Goal: Transaction & Acquisition: Book appointment/travel/reservation

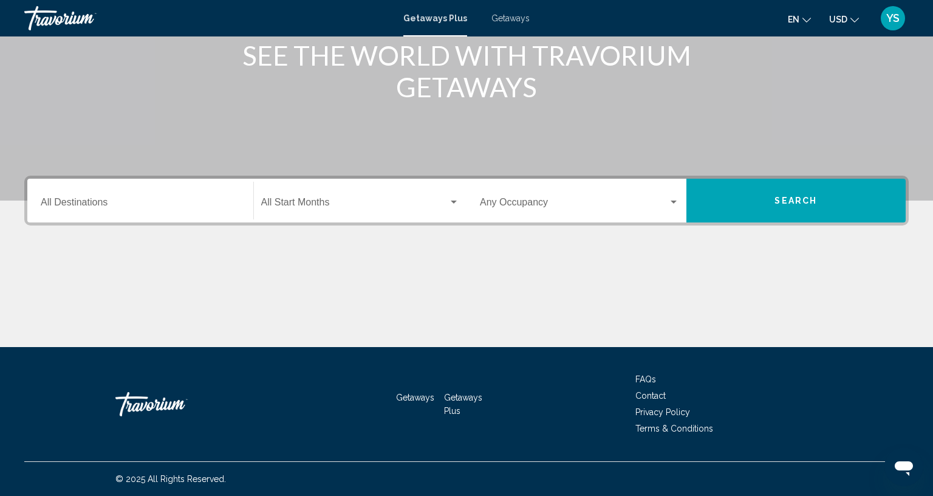
scroll to position [186, 0]
click at [182, 199] on input "Destination All Destinations" at bounding box center [140, 204] width 199 height 11
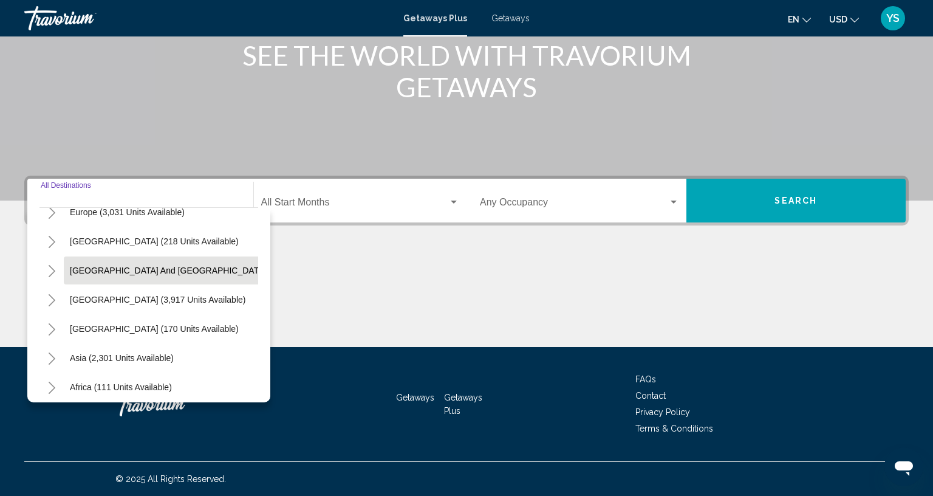
scroll to position [206, 0]
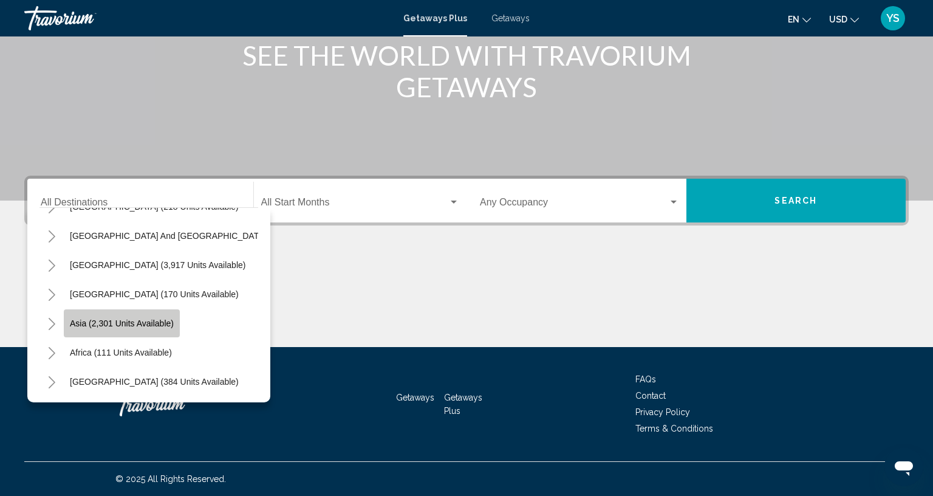
click at [107, 309] on button "Asia (2,301 units available)" at bounding box center [122, 323] width 116 height 28
type input "**********"
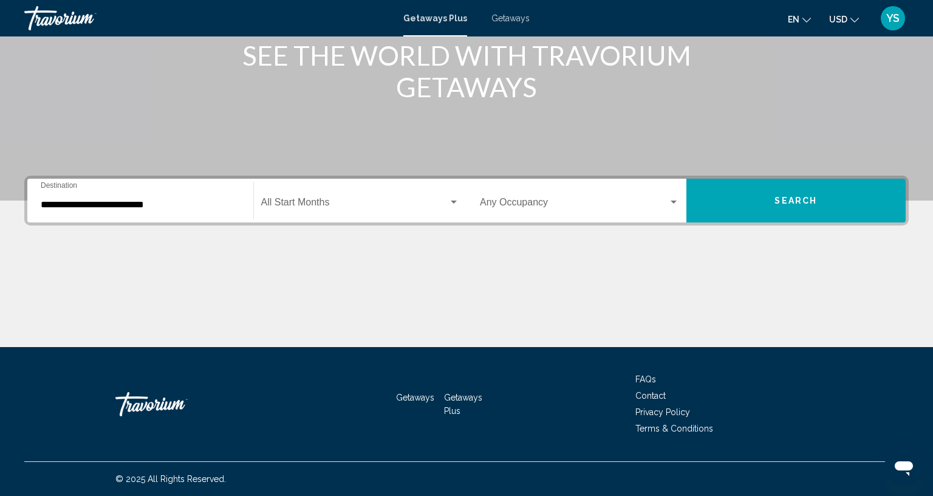
click at [291, 182] on div "Start Month All Start Months" at bounding box center [360, 201] width 199 height 38
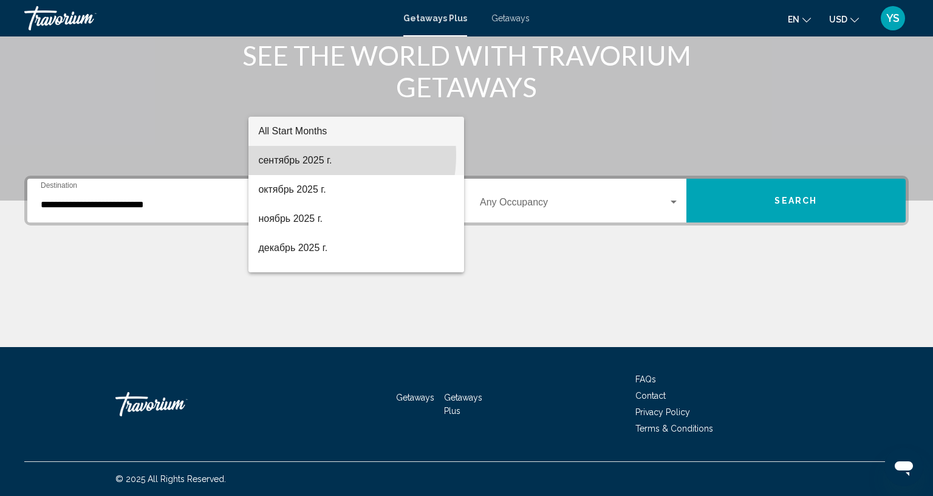
click at [307, 155] on span "сентябрь 2025 г." at bounding box center [356, 160] width 196 height 29
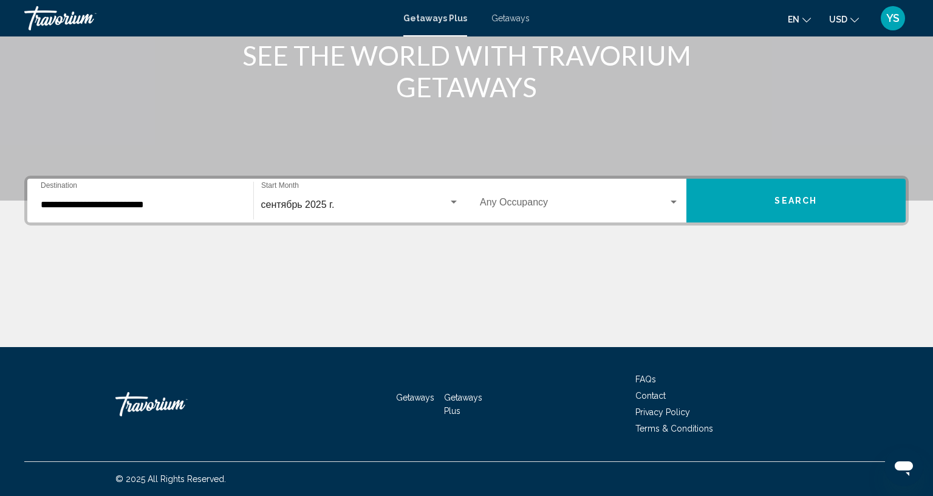
click at [519, 182] on div "Occupancy Any Occupancy" at bounding box center [579, 201] width 199 height 38
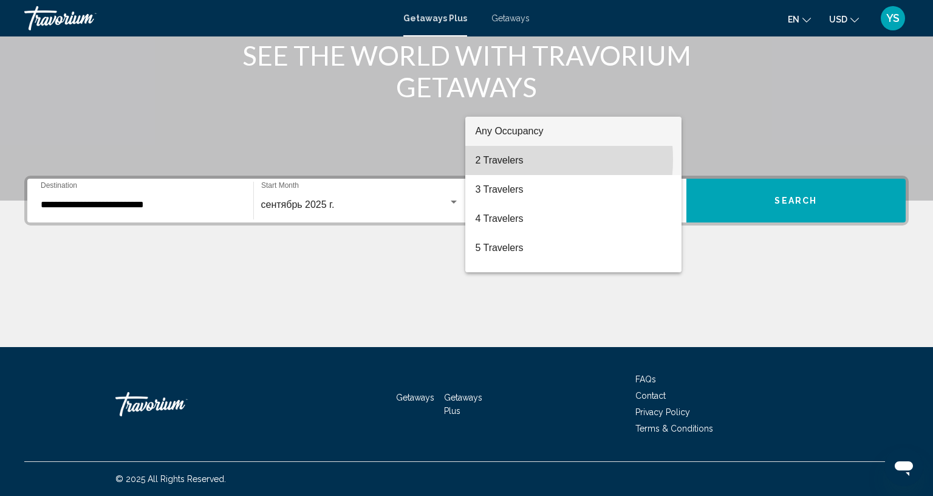
click at [503, 159] on span "2 Travelers" at bounding box center [573, 160] width 197 height 29
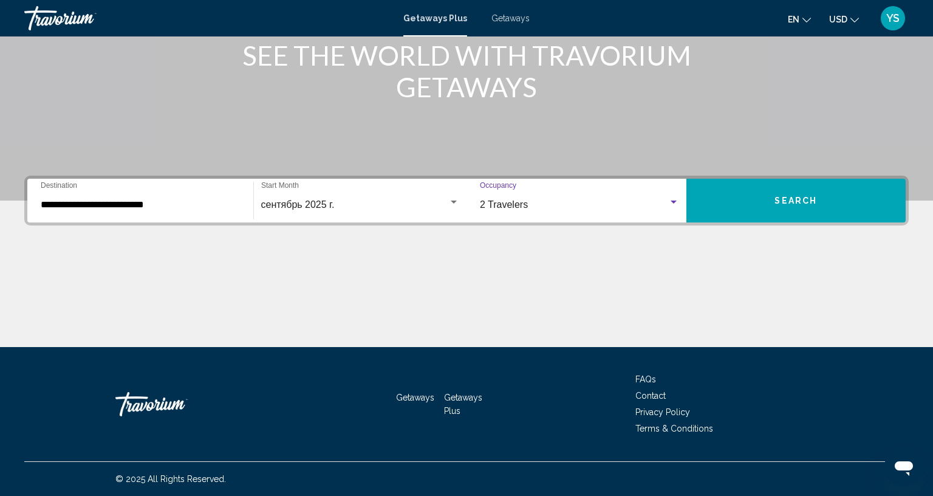
click at [731, 179] on button "Search" at bounding box center [796, 201] width 220 height 44
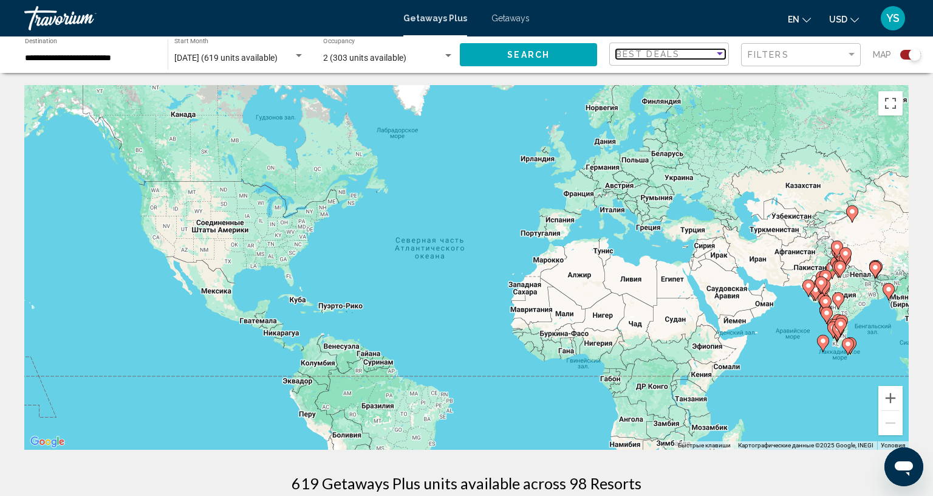
click at [678, 49] on div "Best Deals" at bounding box center [665, 54] width 98 height 10
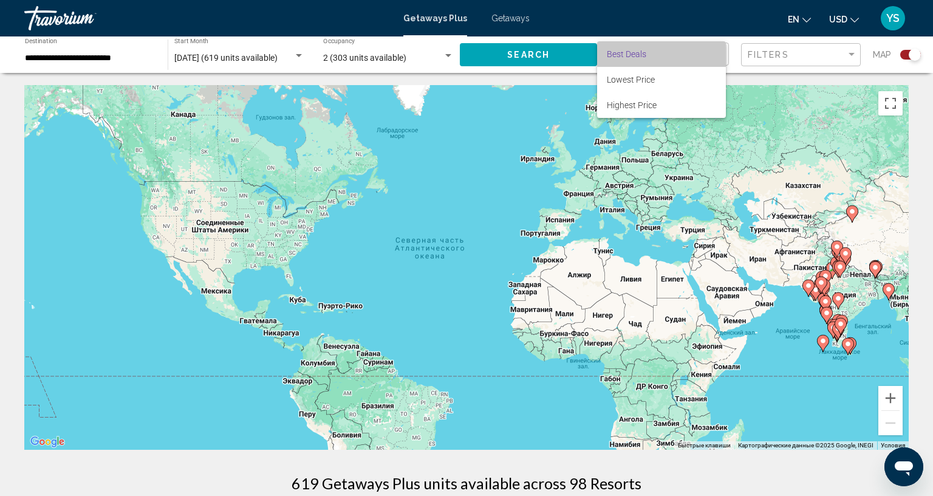
click at [678, 49] on span "Best Deals" at bounding box center [661, 54] width 109 height 26
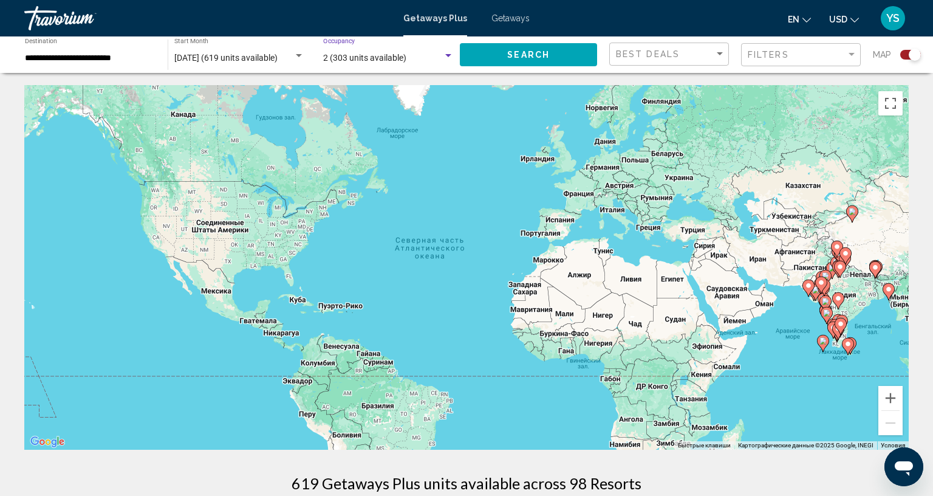
click at [403, 59] on div "2 (303 units available)" at bounding box center [383, 58] width 120 height 10
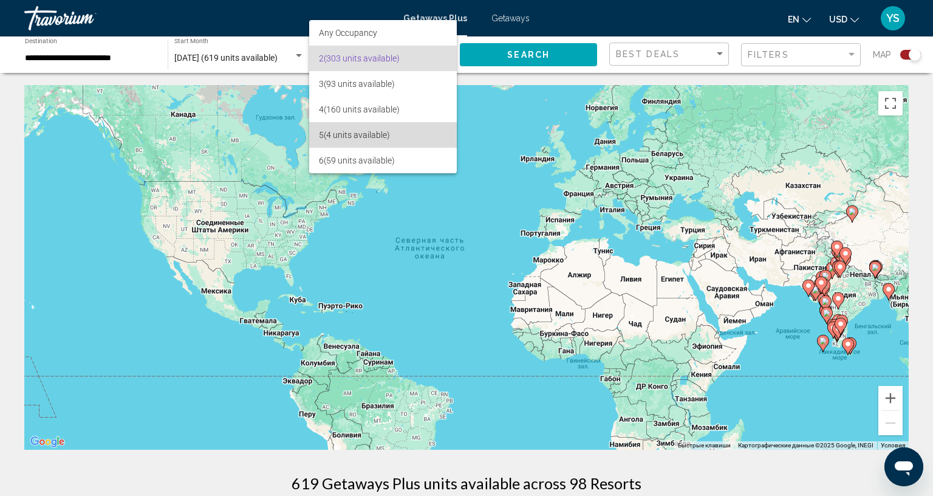
click at [366, 138] on span "5 (4 units available)" at bounding box center [383, 135] width 128 height 26
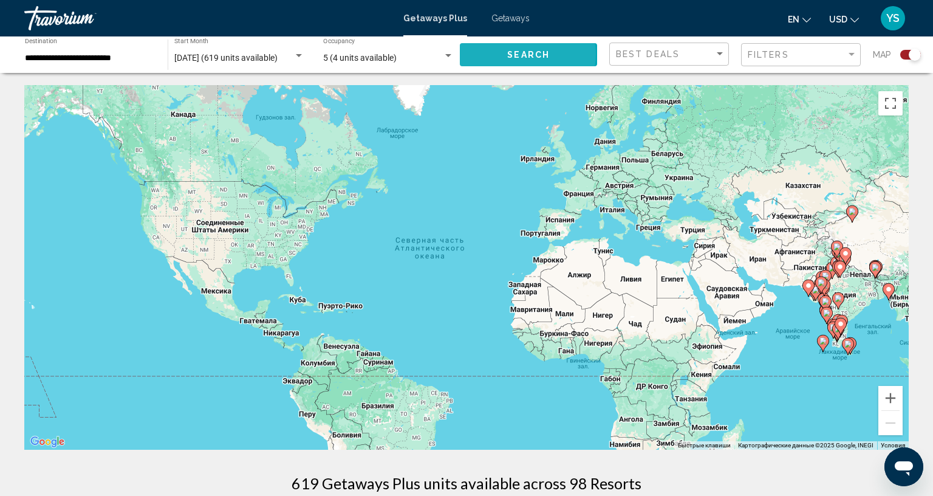
click at [520, 54] on span "Search" at bounding box center [528, 55] width 43 height 10
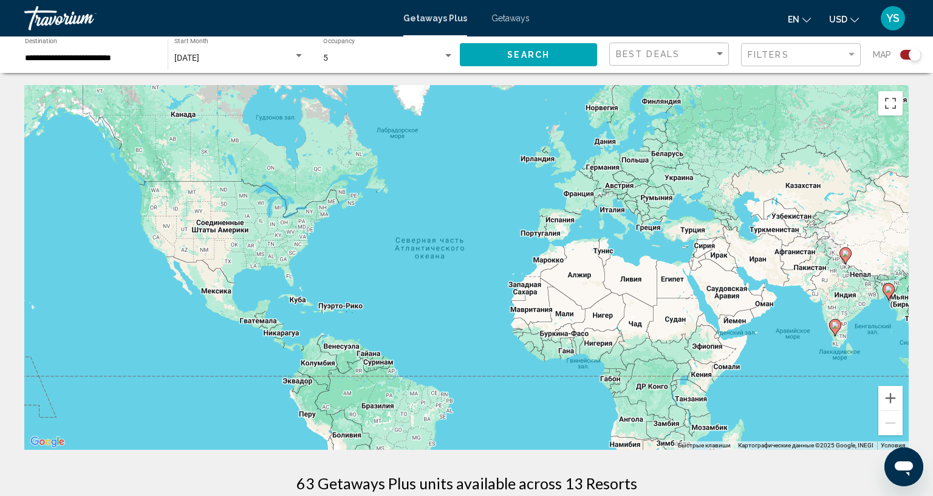
click at [830, 218] on div "Чтобы активировать перетаскивание с помощью клавиатуры, нажмите Alt + Ввод. Пос…" at bounding box center [466, 267] width 884 height 364
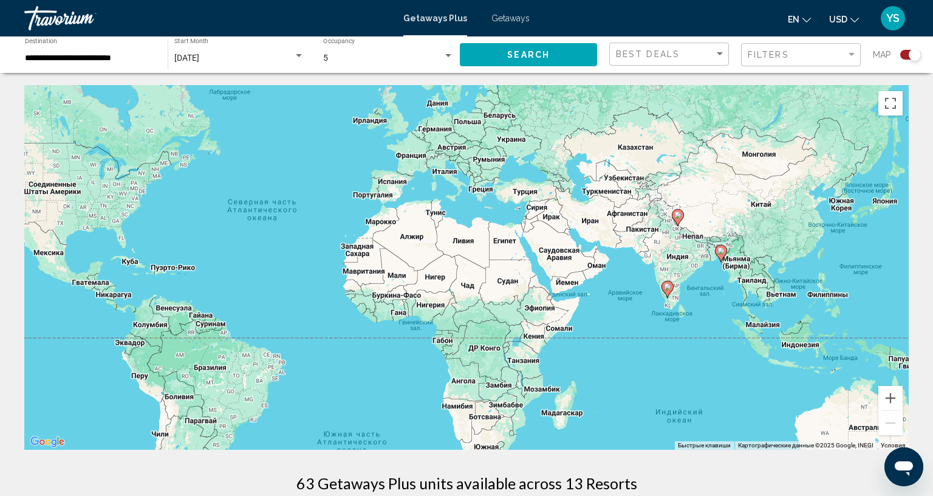
drag, startPoint x: 830, startPoint y: 218, endPoint x: 656, endPoint y: 177, distance: 179.2
click at [656, 177] on div "Чтобы активировать перетаскивание с помощью клавиатуры, нажмите Alt + Ввод. Пос…" at bounding box center [466, 267] width 884 height 364
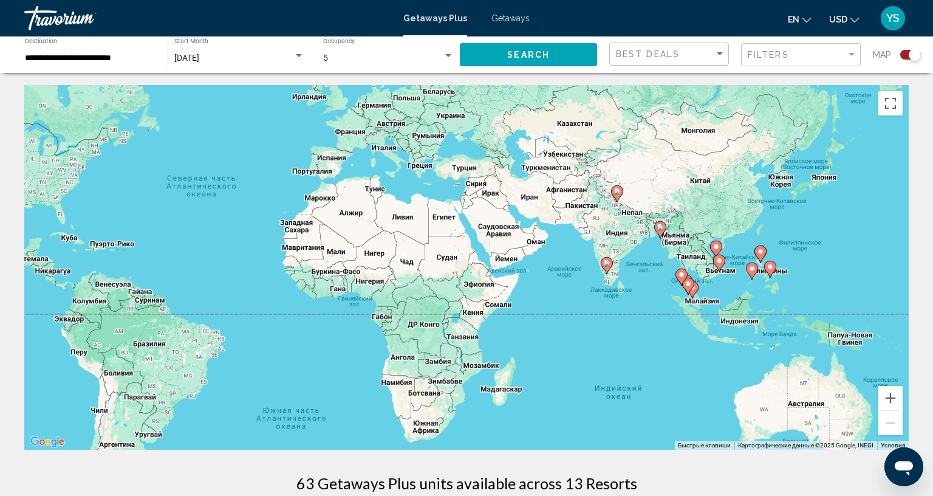
drag, startPoint x: 759, startPoint y: 329, endPoint x: 677, endPoint y: 295, distance: 88.4
click at [677, 295] on div "Чтобы активировать перетаскивание с помощью клавиатуры, нажмите Alt + Ввод. Пос…" at bounding box center [466, 267] width 884 height 364
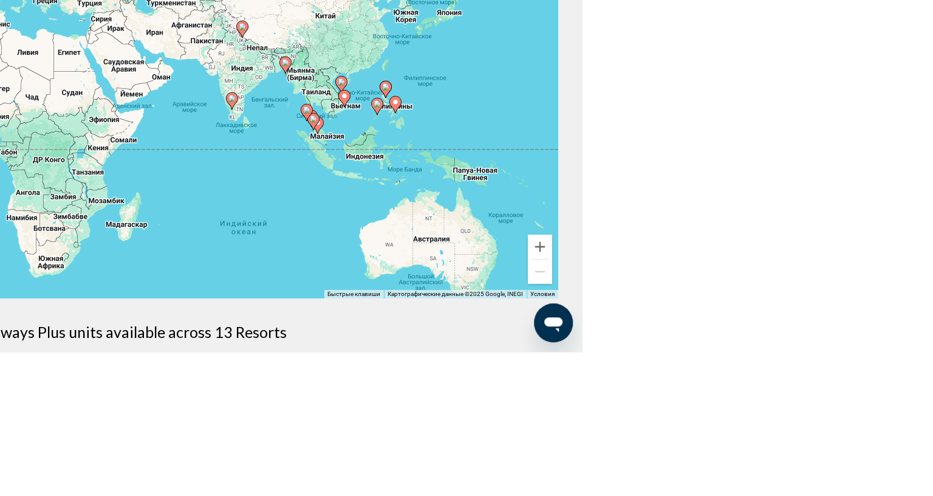
scroll to position [7, 0]
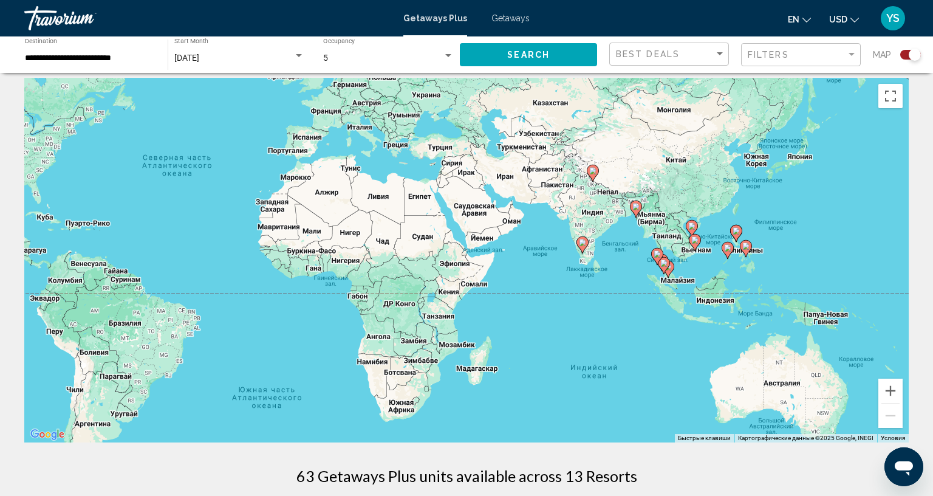
click at [658, 46] on div "Best Deals" at bounding box center [670, 54] width 109 height 22
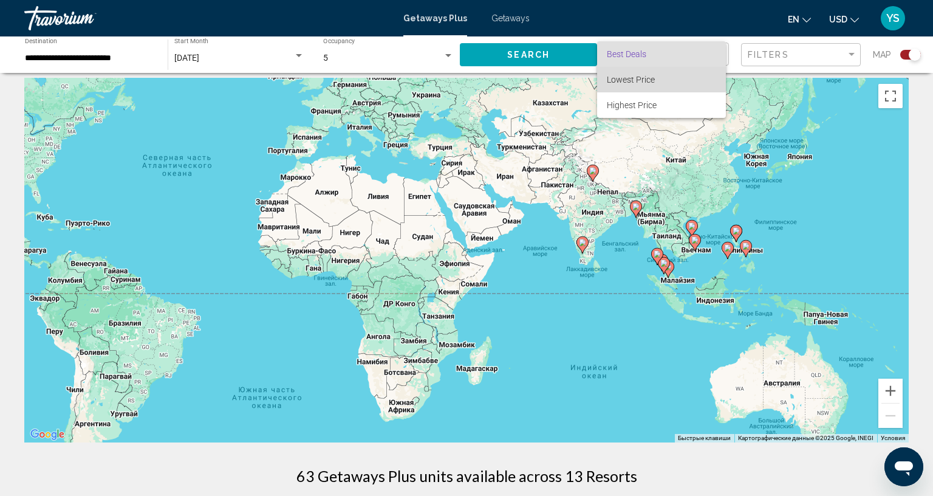
click at [644, 75] on span "Lowest Price" at bounding box center [631, 80] width 48 height 10
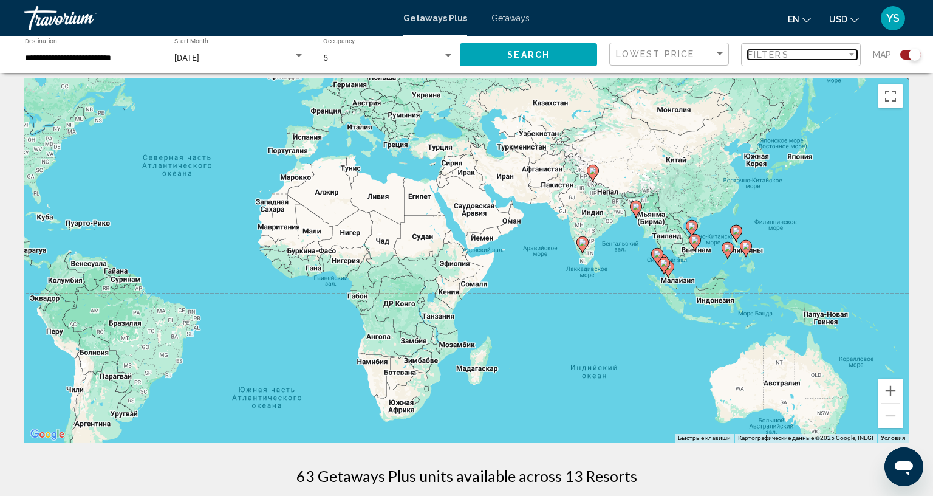
click at [748, 50] on span "Filters" at bounding box center [768, 55] width 41 height 10
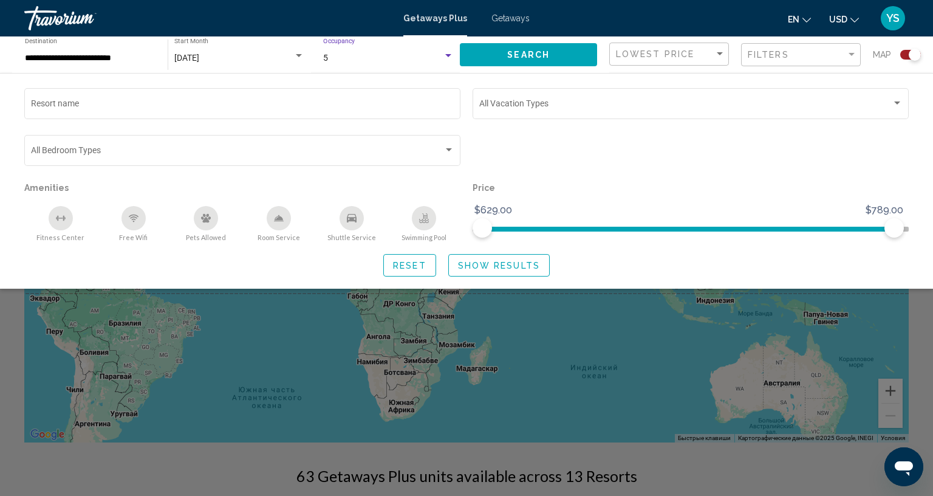
click at [388, 57] on div "5" at bounding box center [383, 58] width 120 height 10
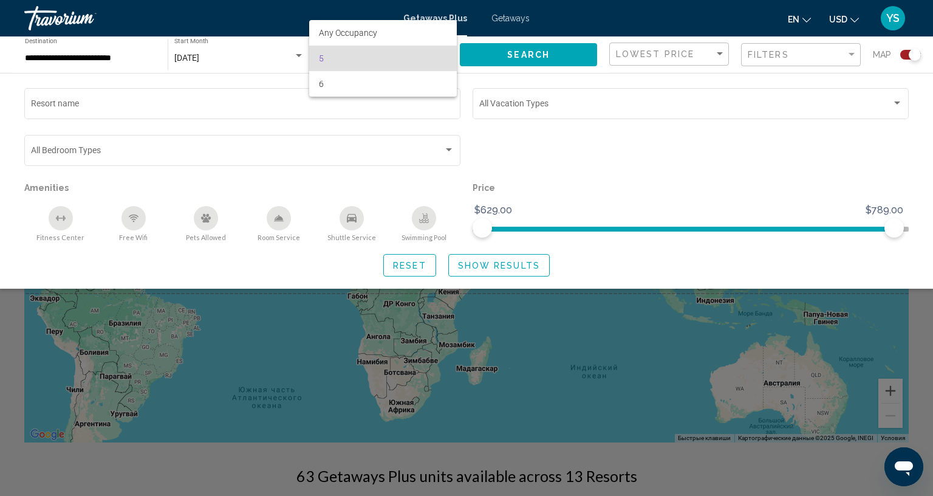
scroll to position [0, 0]
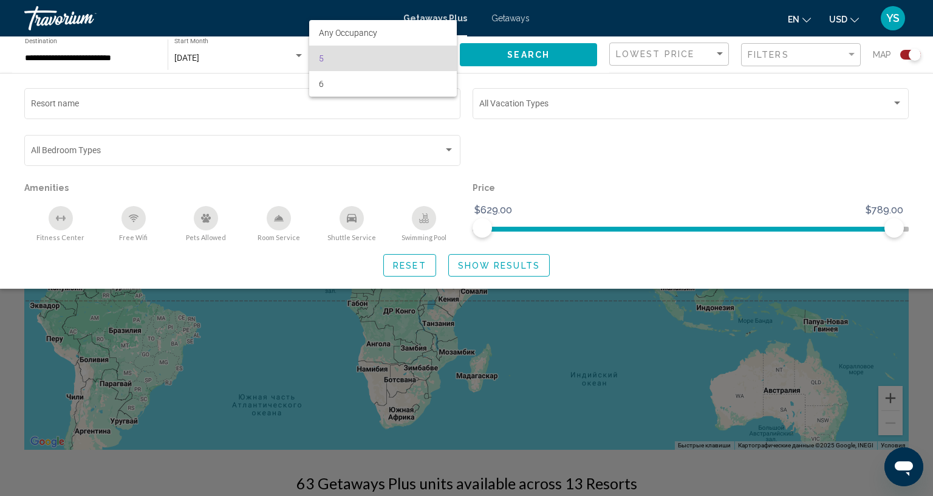
click at [258, 80] on div at bounding box center [466, 248] width 933 height 496
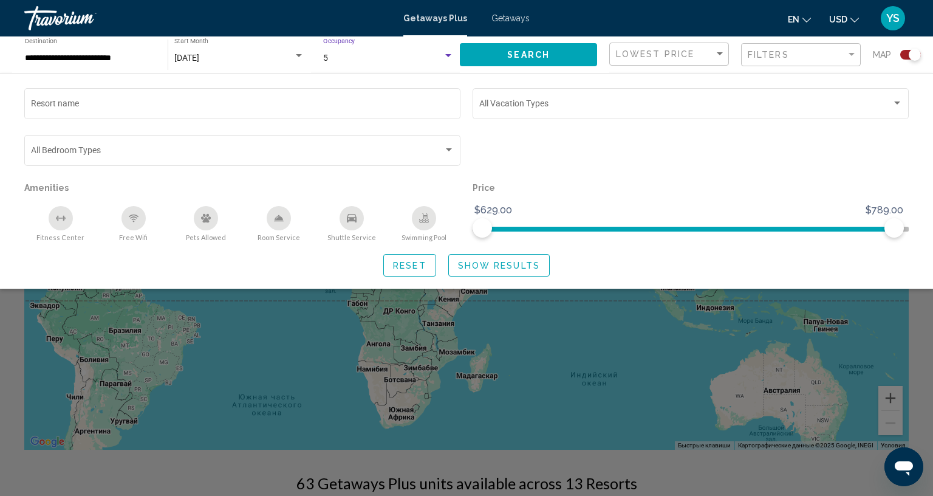
click at [445, 56] on div "Search widget" at bounding box center [448, 55] width 6 height 3
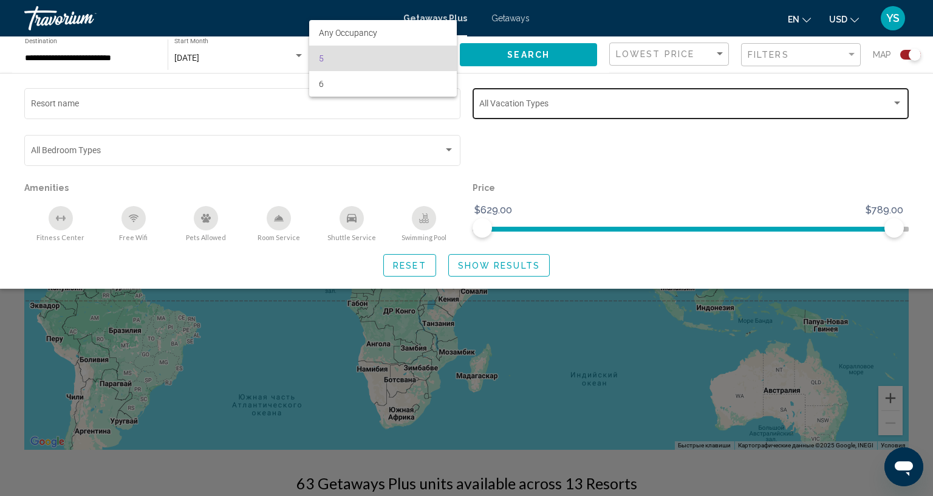
drag, startPoint x: 597, startPoint y: 83, endPoint x: 580, endPoint y: 100, distance: 24.1
click at [580, 100] on div at bounding box center [466, 248] width 933 height 496
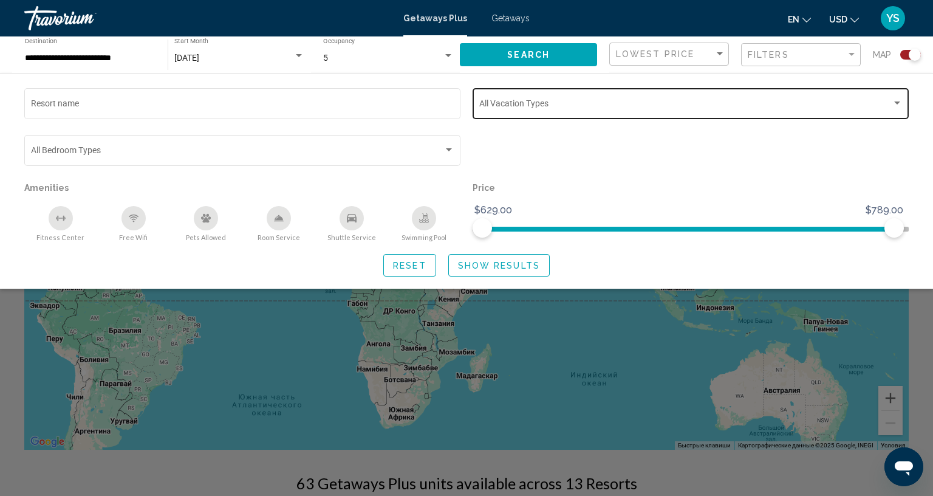
click at [580, 100] on div "Vacation Types All Vacation Types" at bounding box center [690, 102] width 423 height 33
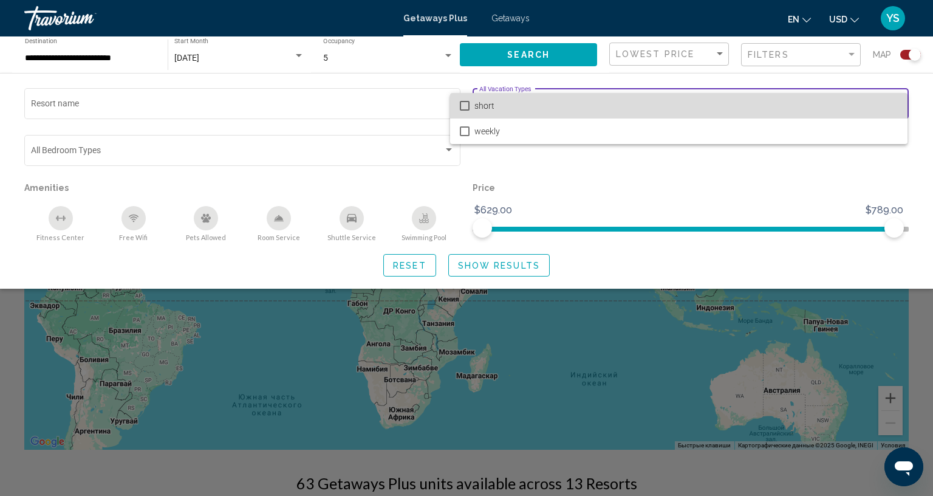
click at [580, 100] on span "short" at bounding box center [685, 106] width 423 height 26
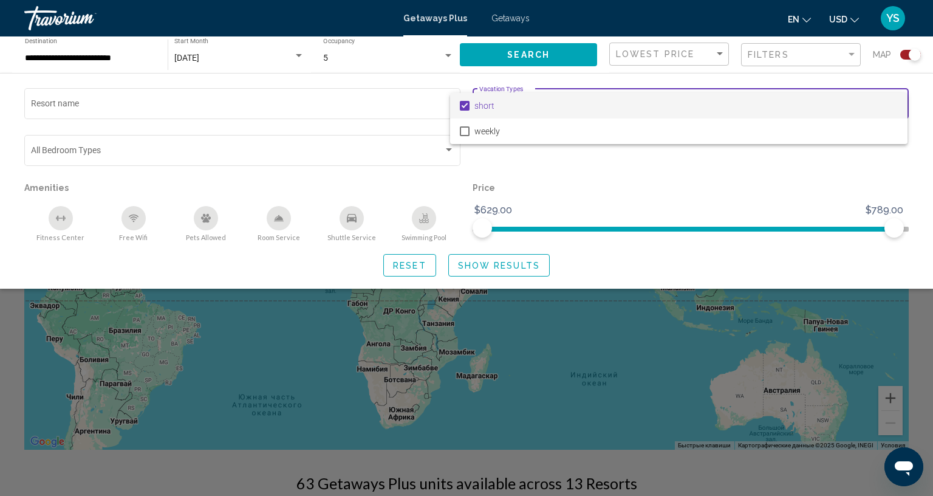
click at [97, 62] on div at bounding box center [466, 248] width 933 height 496
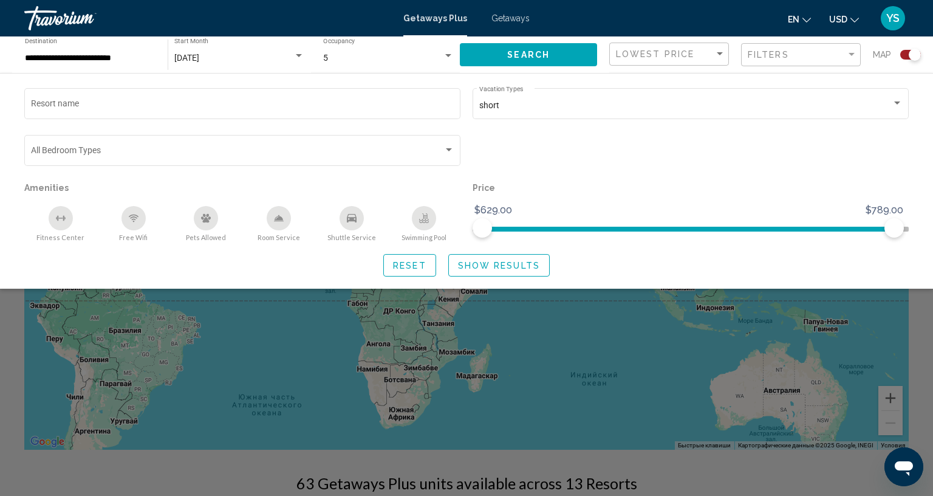
click at [85, 60] on input "**********" at bounding box center [90, 58] width 131 height 10
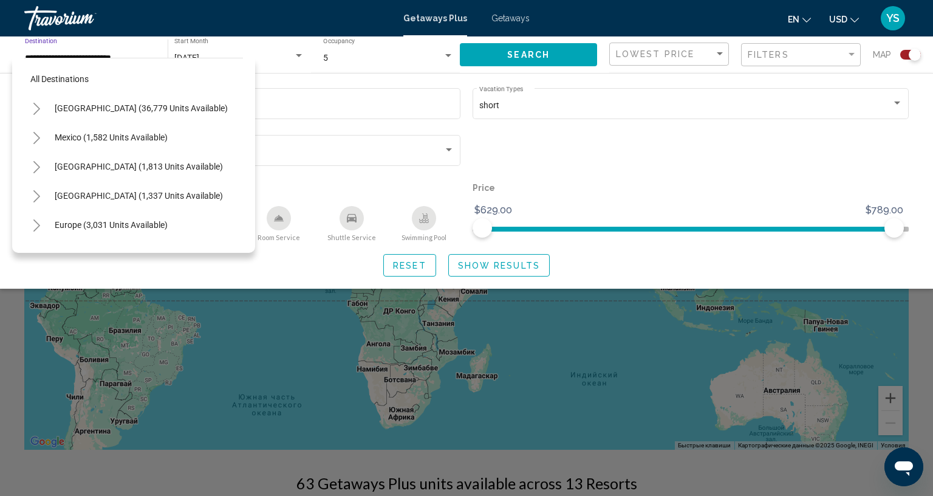
scroll to position [222, 0]
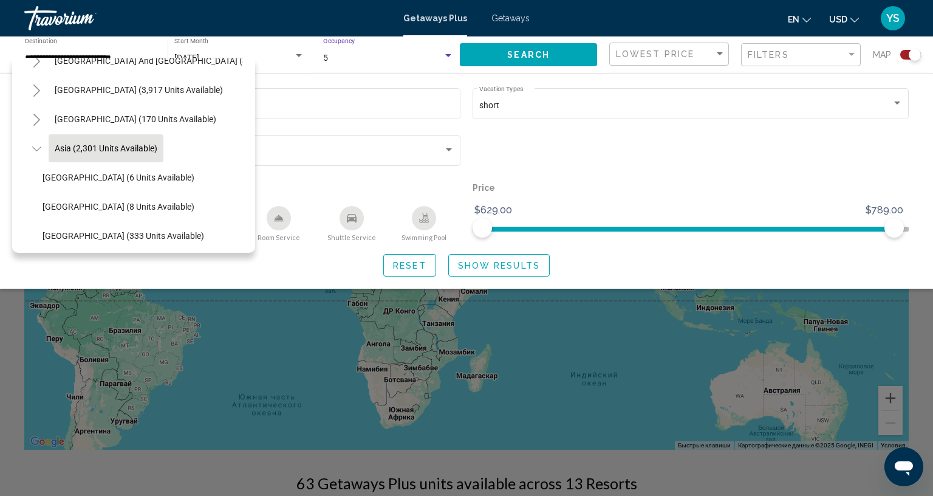
click at [323, 55] on span "5" at bounding box center [325, 58] width 5 height 10
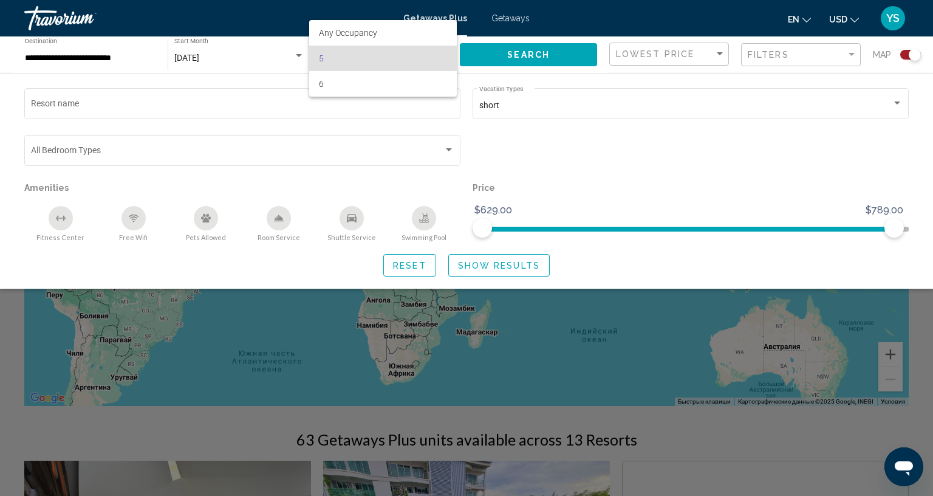
scroll to position [46, 0]
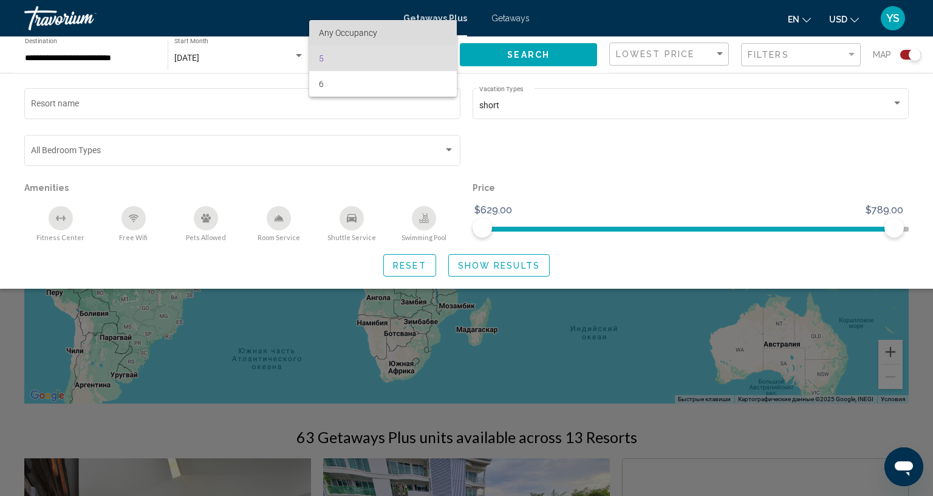
click at [350, 31] on span "Any Occupancy" at bounding box center [348, 33] width 58 height 10
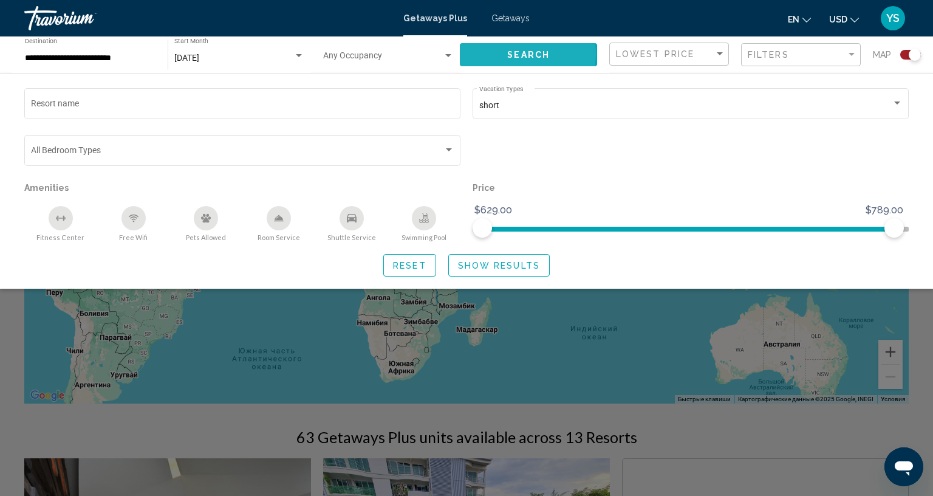
click at [518, 53] on span "Search" at bounding box center [528, 55] width 43 height 10
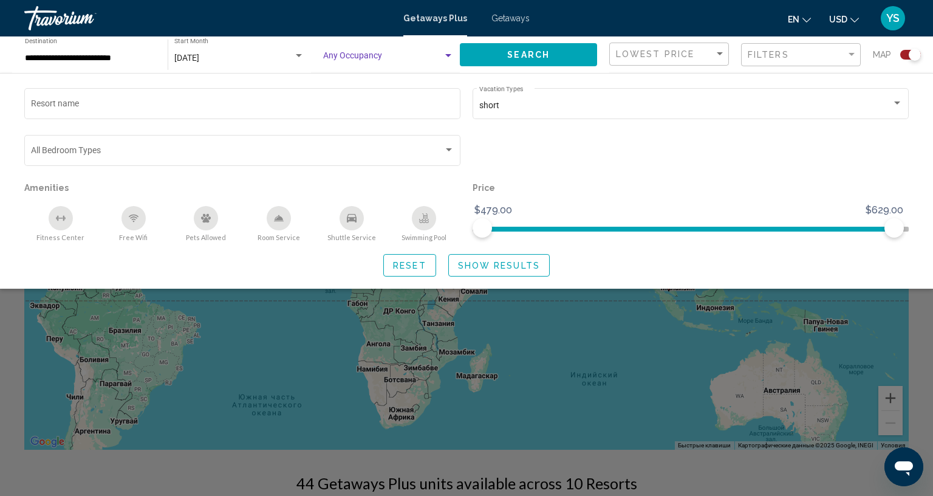
click at [367, 53] on span "Search widget" at bounding box center [383, 58] width 120 height 10
click at [367, 53] on span "Any Occupancy" at bounding box center [348, 58] width 58 height 10
click at [477, 262] on span "Show Results" at bounding box center [499, 266] width 82 height 10
click at [485, 271] on button "Show Results" at bounding box center [498, 265] width 101 height 22
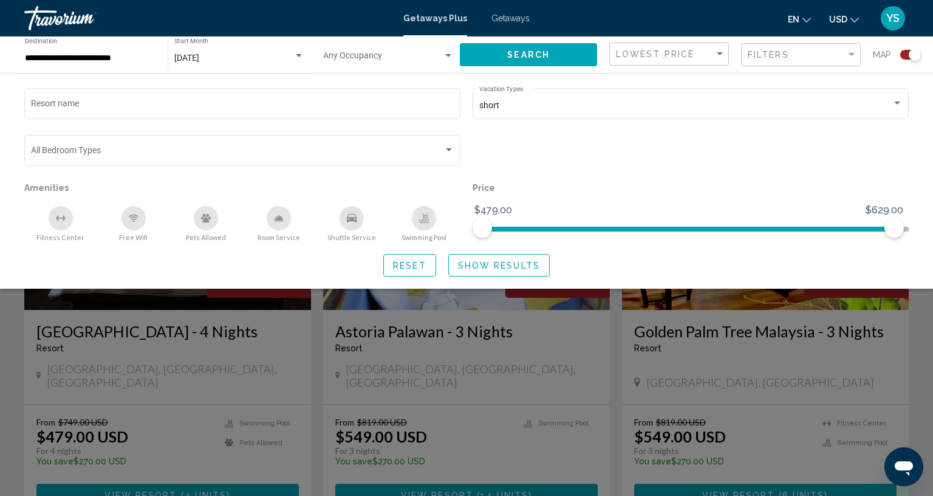
scroll to position [390, 0]
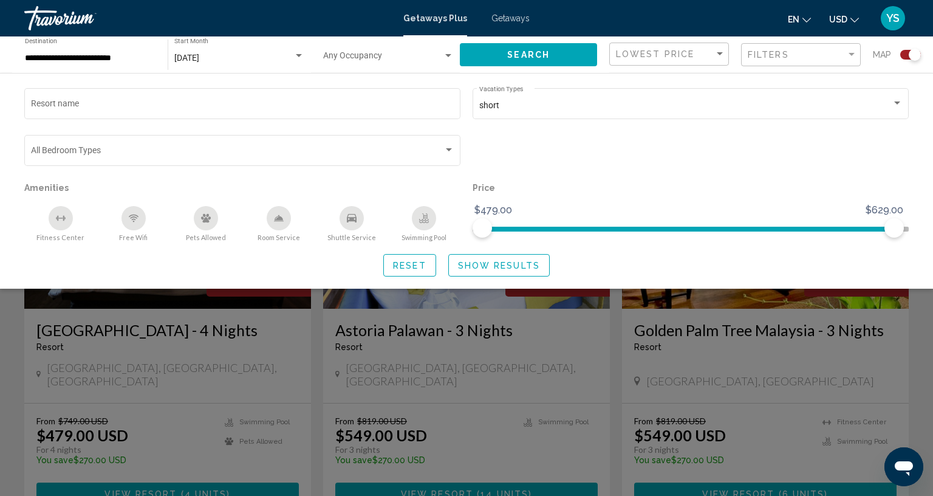
click at [401, 323] on div "Search widget" at bounding box center [466, 338] width 933 height 313
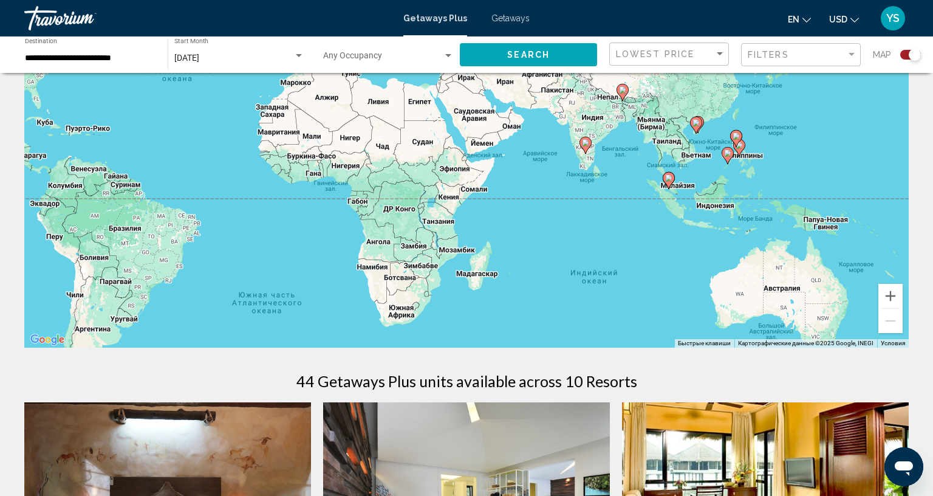
scroll to position [0, 0]
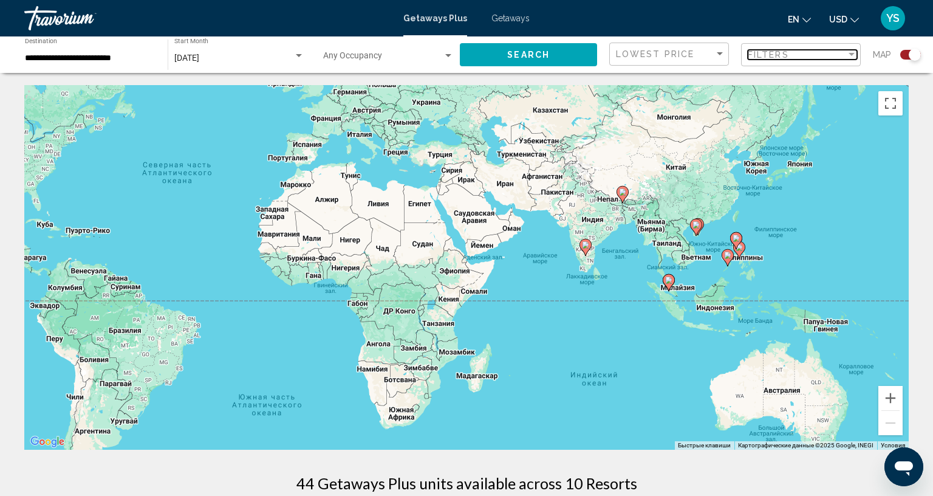
click at [794, 50] on div "Filters" at bounding box center [797, 55] width 98 height 10
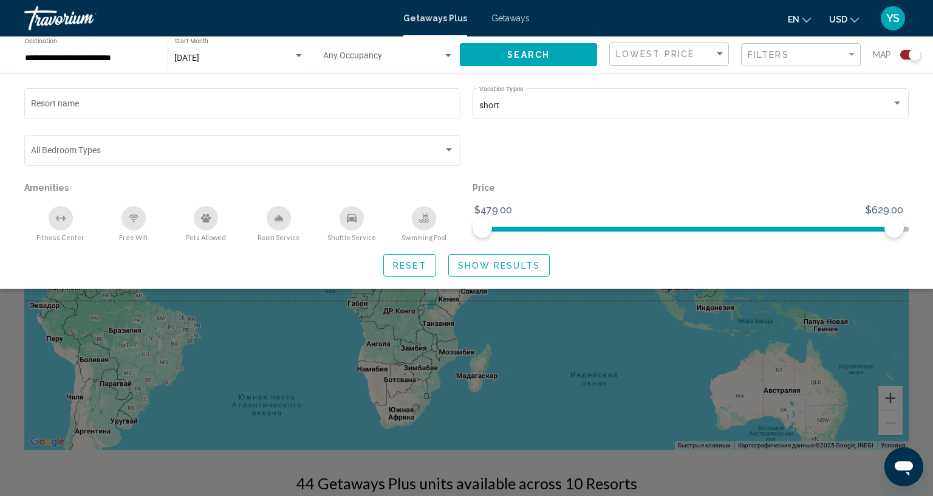
click at [360, 66] on div "Occupancy Any Occupancy" at bounding box center [388, 54] width 131 height 33
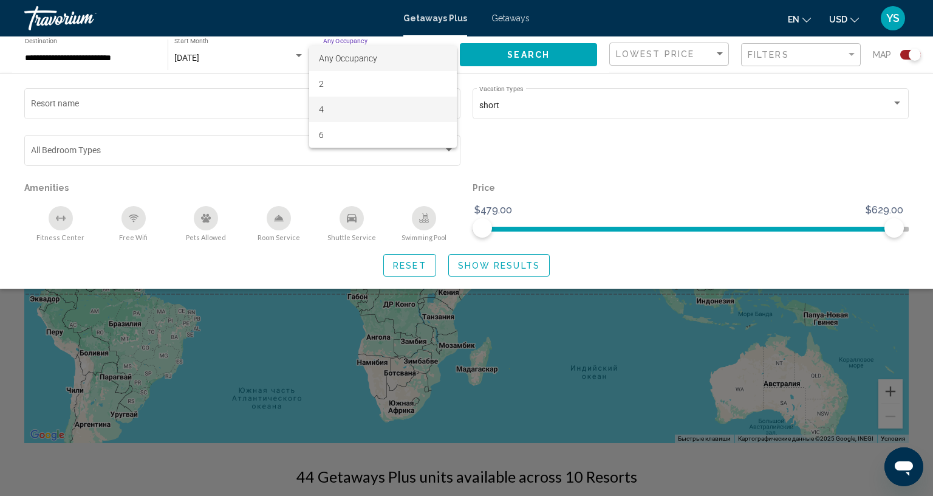
scroll to position [7, 0]
click at [604, 158] on div at bounding box center [466, 248] width 933 height 496
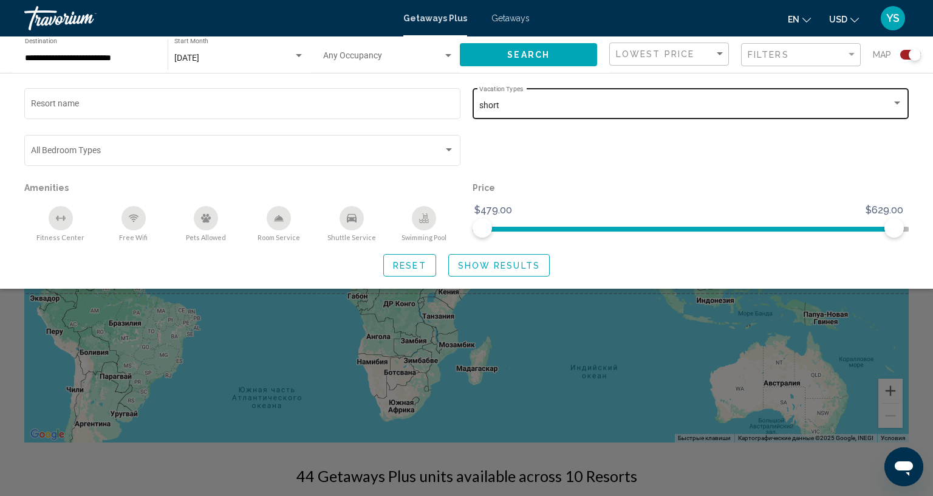
click at [708, 109] on div "short" at bounding box center [685, 106] width 412 height 10
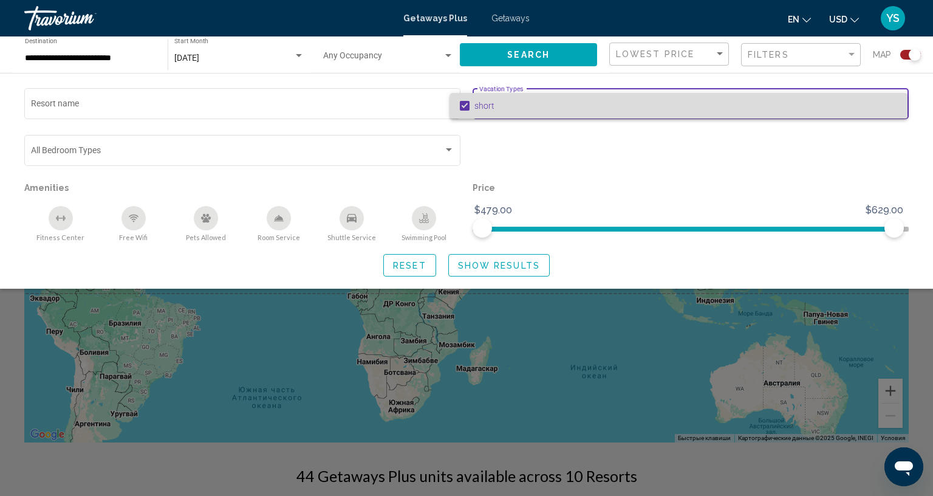
click at [708, 109] on span "short" at bounding box center [685, 106] width 423 height 26
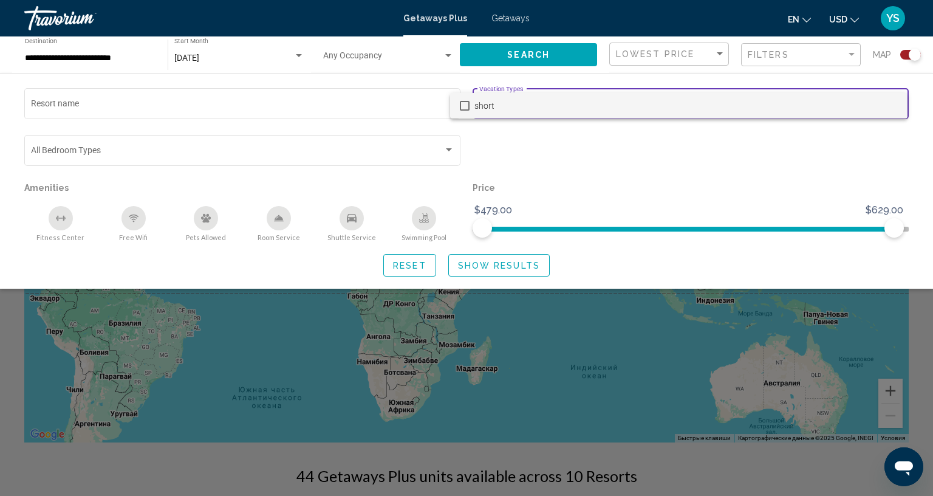
click at [794, 23] on div at bounding box center [466, 248] width 933 height 496
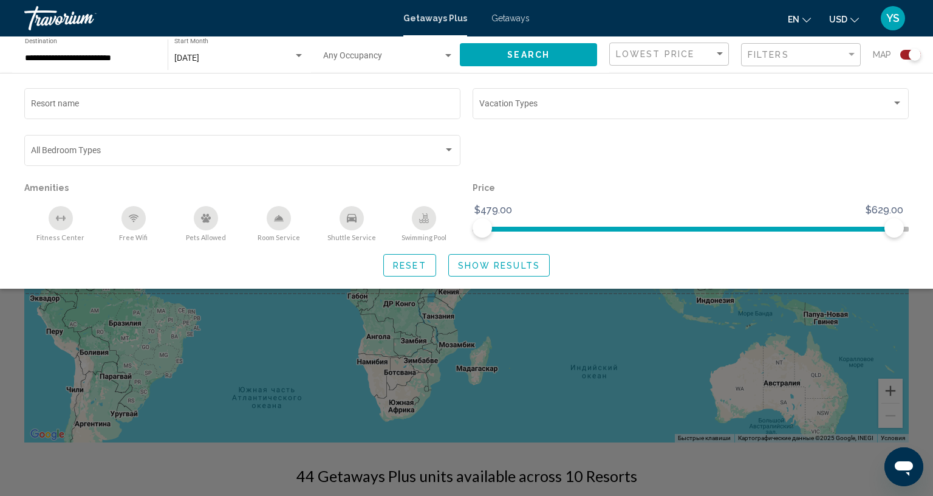
click at [794, 23] on button "en English Español Français Italiano Português русский" at bounding box center [799, 19] width 23 height 18
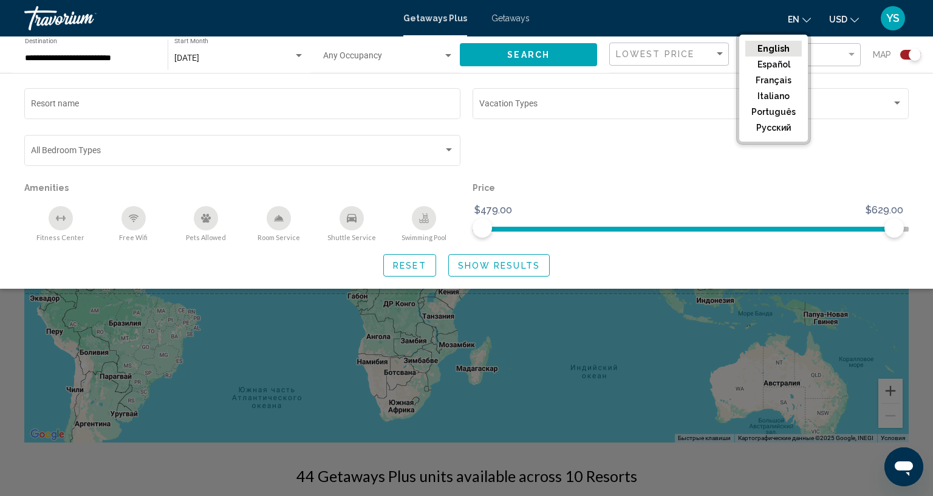
click at [794, 23] on button "en English Español Français Italiano Português русский" at bounding box center [799, 19] width 23 height 18
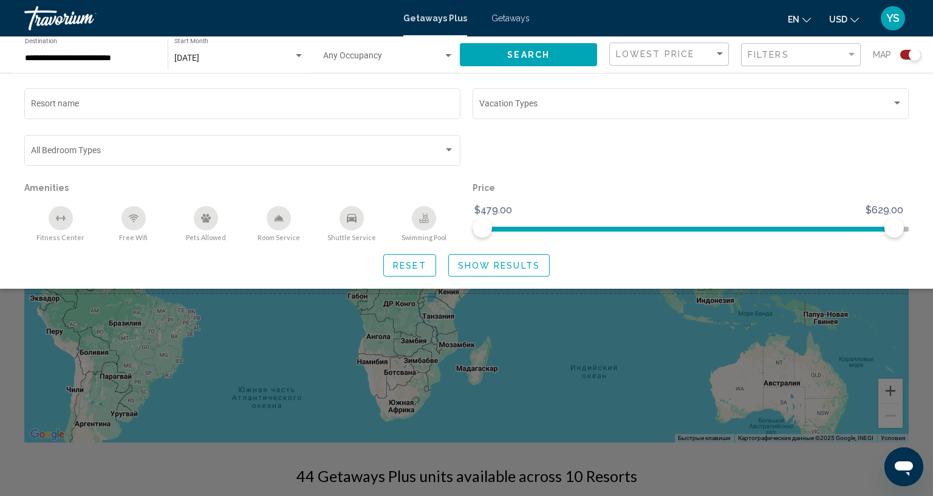
click at [794, 23] on button "en English Español Français Italiano Português русский" at bounding box center [799, 19] width 23 height 18
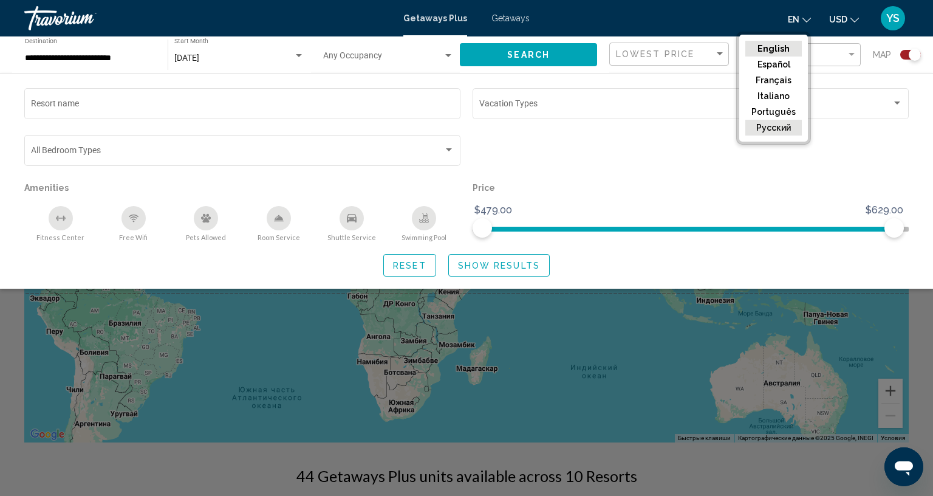
click at [790, 132] on button "русский" at bounding box center [773, 128] width 56 height 16
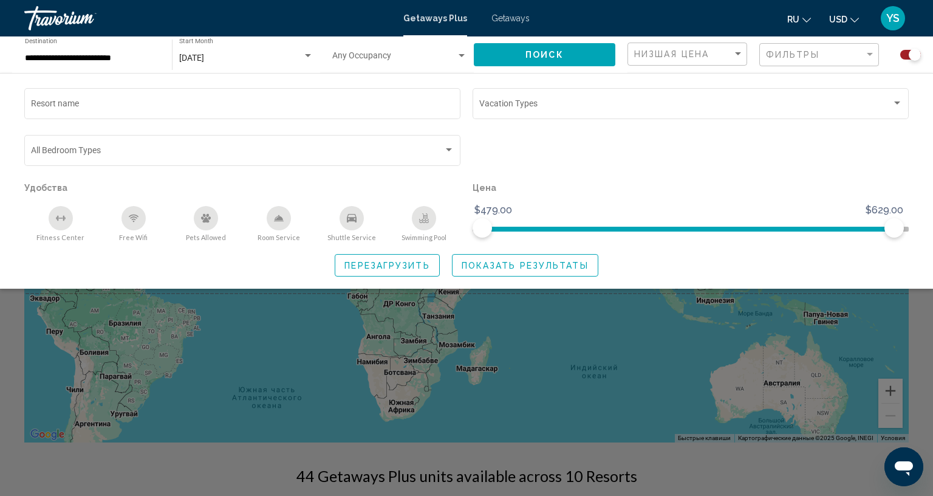
click at [560, 128] on div "Vacation Types All Vacation Types" at bounding box center [691, 109] width 436 height 43
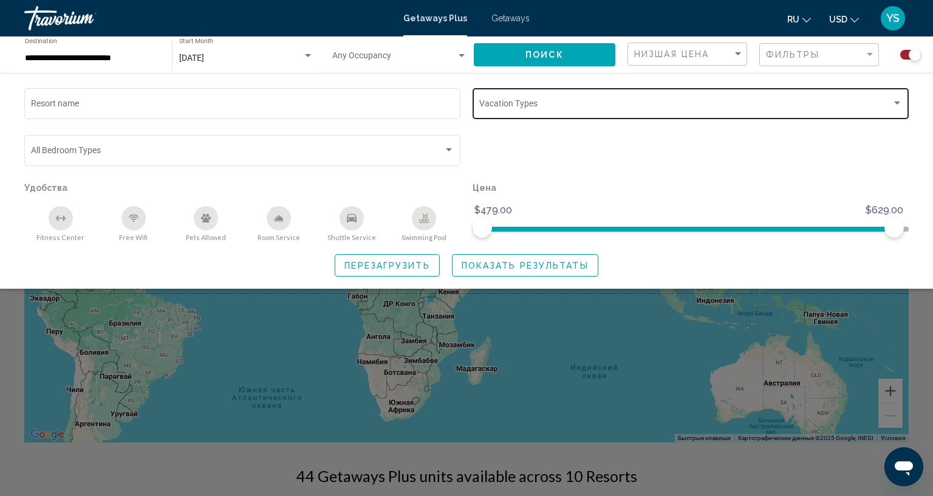
click at [603, 87] on div "Vacation Types All Vacation Types" at bounding box center [690, 102] width 423 height 33
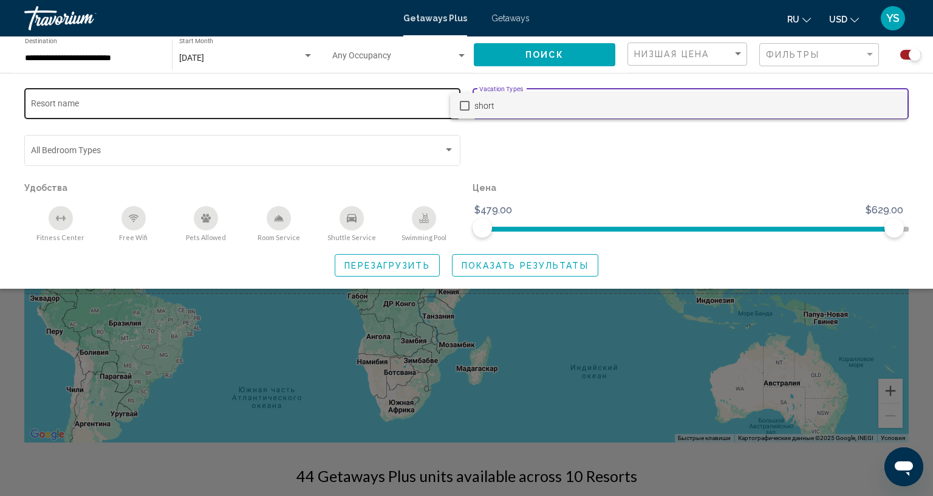
drag, startPoint x: 603, startPoint y: 87, endPoint x: 272, endPoint y: 97, distance: 331.8
click at [272, 97] on div at bounding box center [466, 248] width 933 height 496
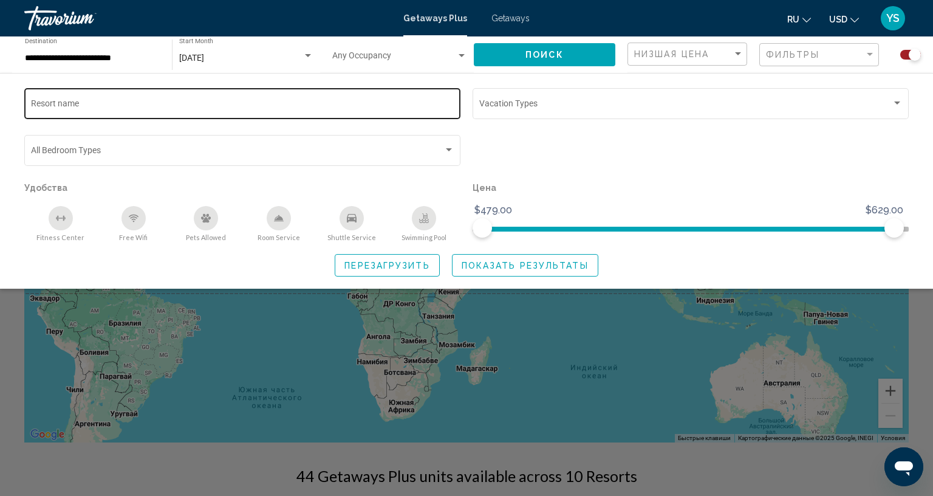
click at [272, 97] on div "Resort name" at bounding box center [242, 102] width 423 height 33
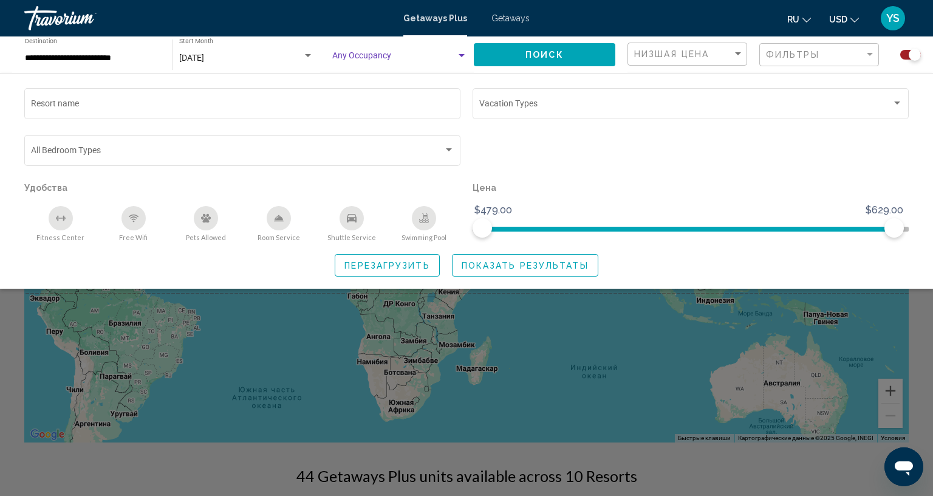
click at [350, 55] on span "Search widget" at bounding box center [394, 58] width 124 height 10
click at [350, 55] on span "Any Occupancy" at bounding box center [357, 58] width 58 height 10
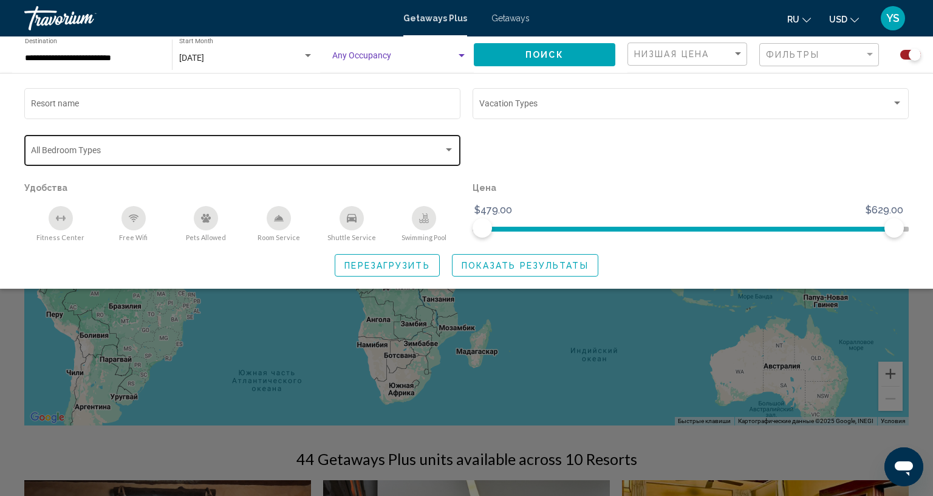
scroll to position [0, 0]
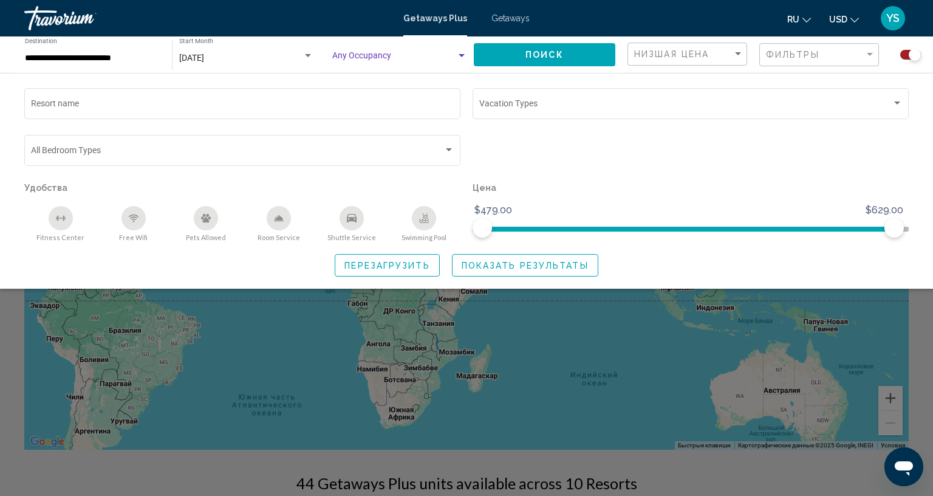
click at [495, 18] on span "Getaways" at bounding box center [510, 18] width 38 height 10
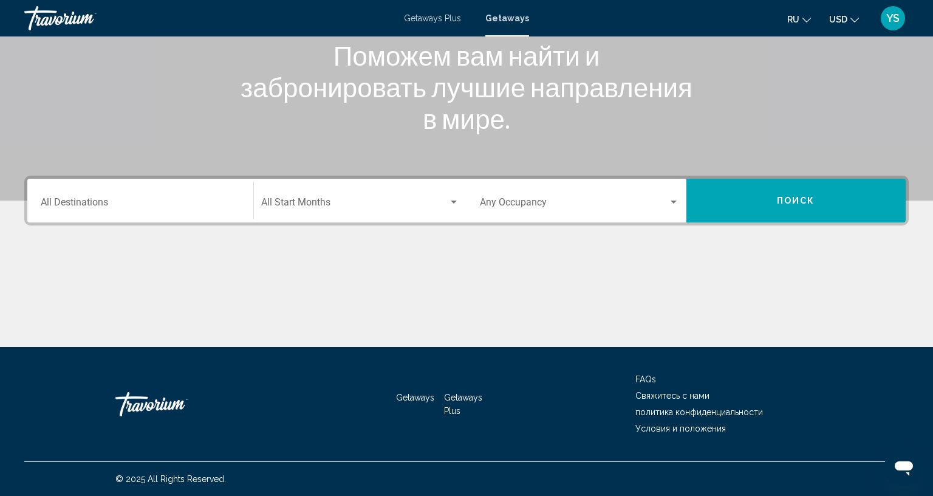
scroll to position [237, 0]
click at [518, 182] on div "Occupancy Any Occupancy" at bounding box center [579, 201] width 199 height 38
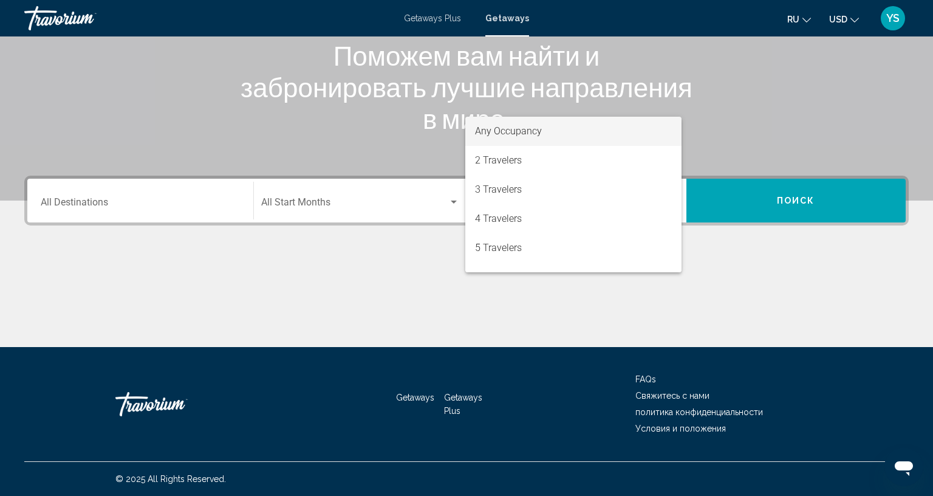
click at [378, 210] on div at bounding box center [466, 248] width 933 height 496
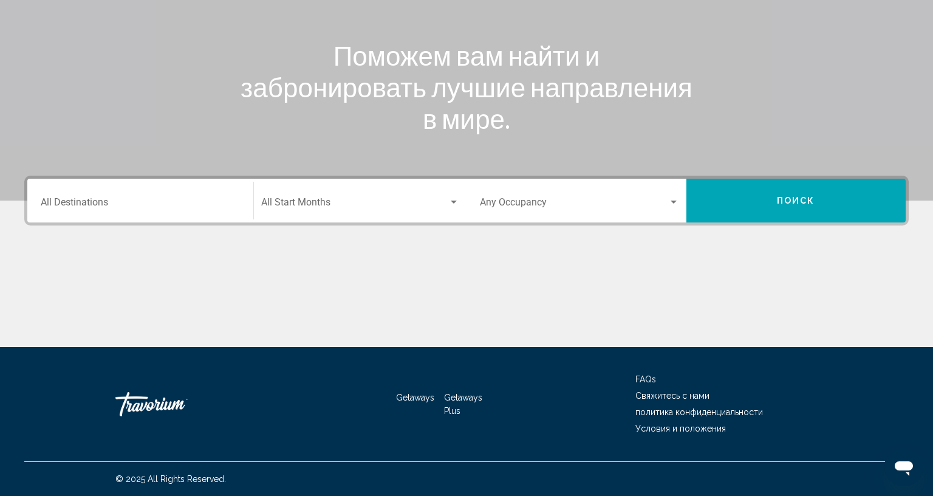
scroll to position [0, 0]
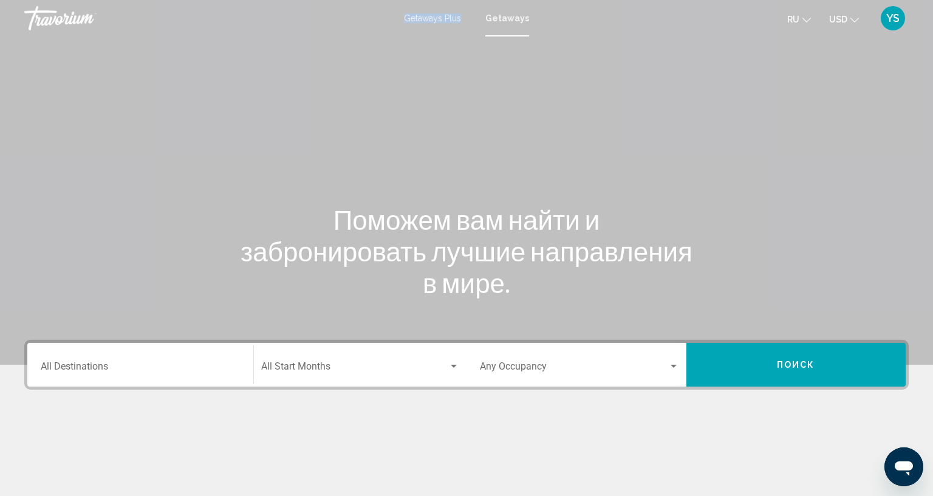
drag, startPoint x: 440, startPoint y: 24, endPoint x: 437, endPoint y: 12, distance: 13.3
click at [437, 12] on div "Getaways Plus Getaways ru English Español Français Italiano Português русский U…" at bounding box center [466, 18] width 933 height 26
click at [431, 21] on span "Getaways Plus" at bounding box center [432, 18] width 57 height 10
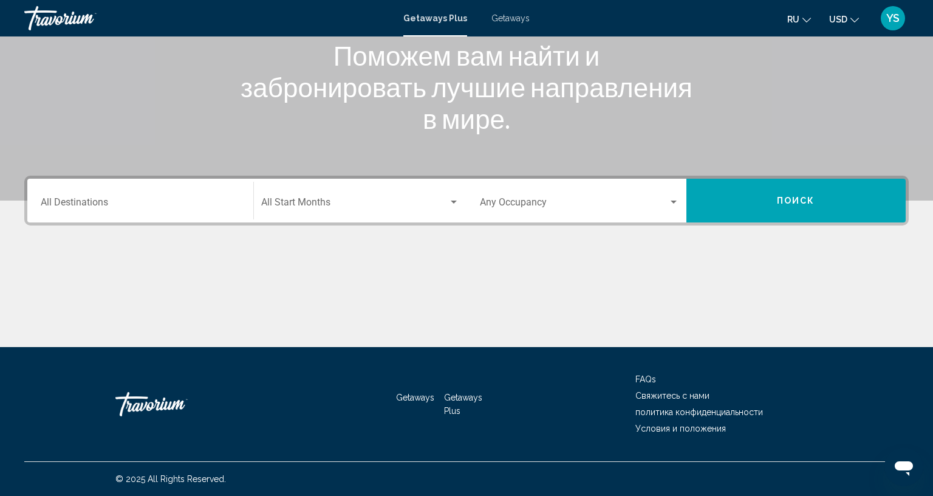
click at [549, 195] on div "Occupancy Any Occupancy" at bounding box center [579, 201] width 199 height 38
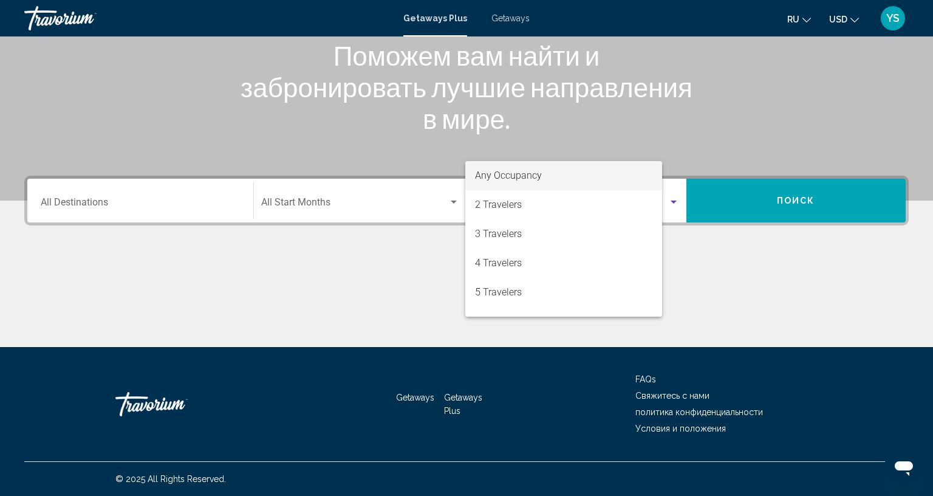
scroll to position [237, 0]
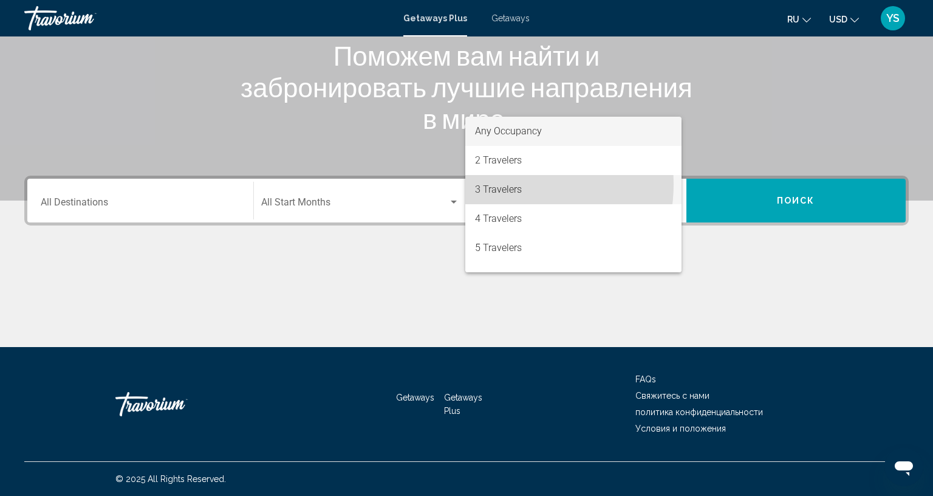
click at [503, 184] on span "3 Travelers" at bounding box center [573, 189] width 197 height 29
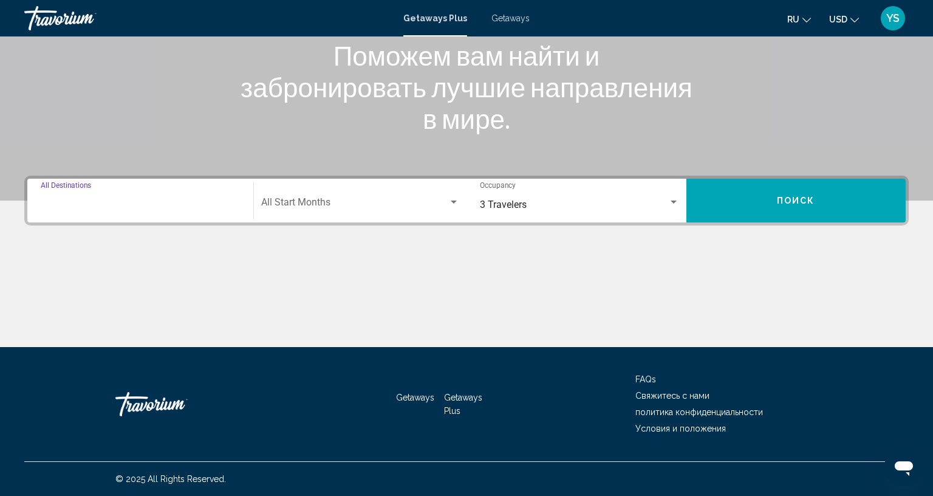
click at [183, 199] on input "Destination All Destinations" at bounding box center [140, 204] width 199 height 11
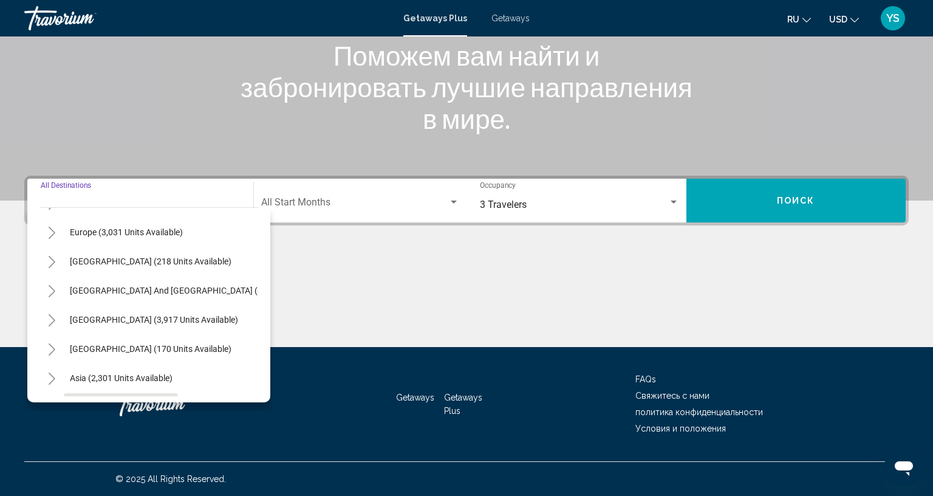
scroll to position [129, 0]
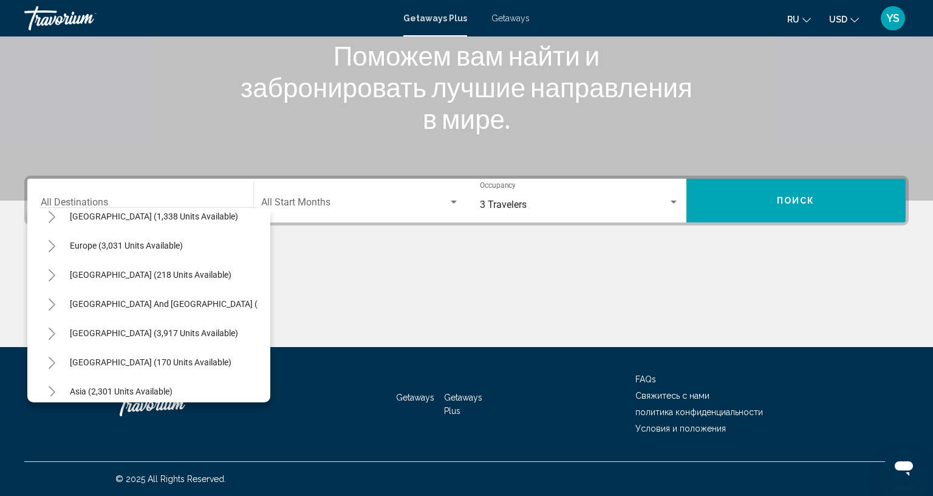
click at [120, 231] on div "Europe (3,031 units available)" at bounding box center [148, 245] width 219 height 29
click at [129, 231] on button "Europe (3,031 units available)" at bounding box center [126, 245] width 125 height 28
type input "**********"
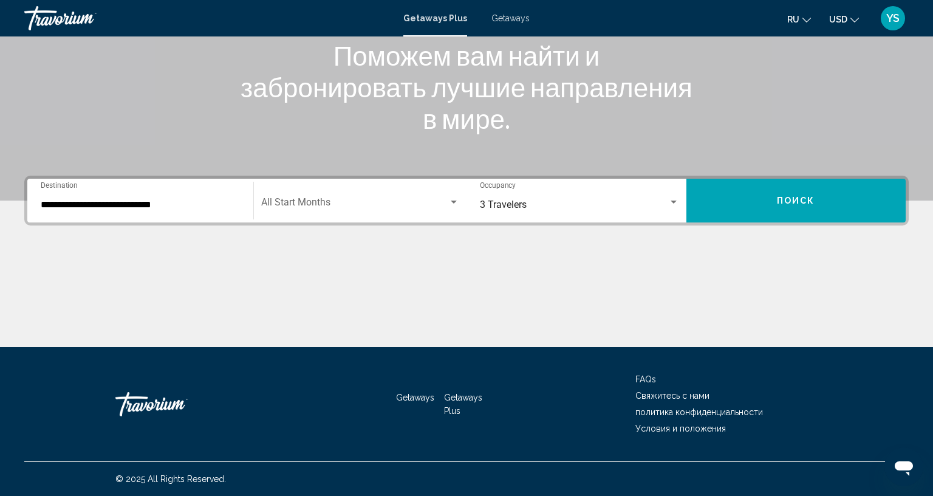
click at [360, 256] on div "Main content" at bounding box center [466, 301] width 884 height 91
click at [355, 199] on span "Search widget" at bounding box center [355, 204] width 188 height 11
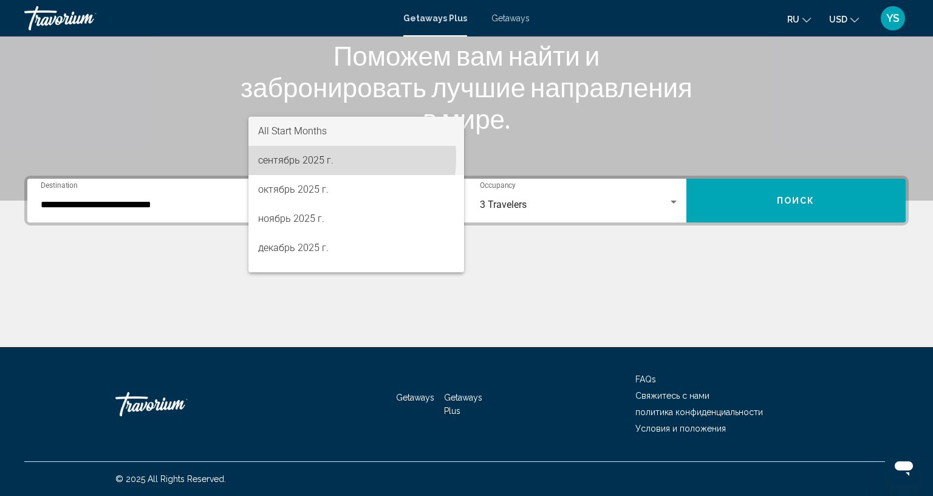
click at [319, 158] on span "сентябрь 2025 г." at bounding box center [356, 160] width 196 height 29
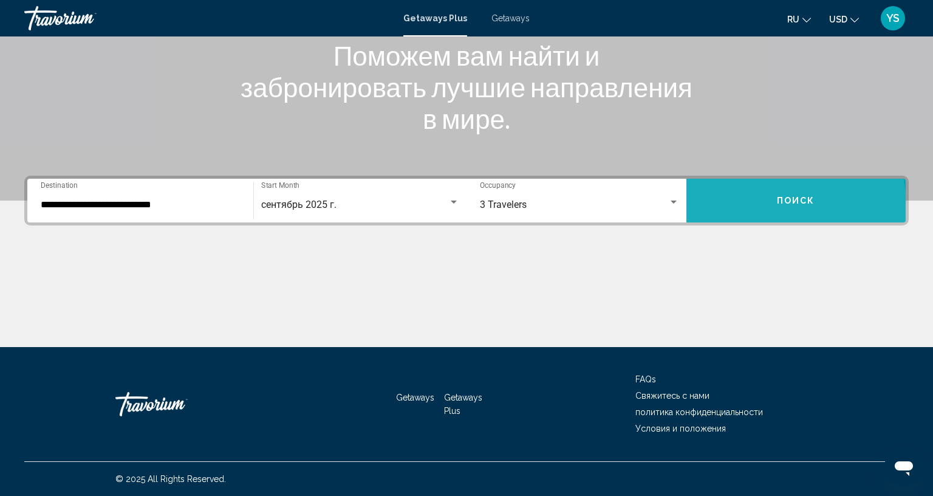
click at [767, 179] on button "Поиск" at bounding box center [796, 201] width 220 height 44
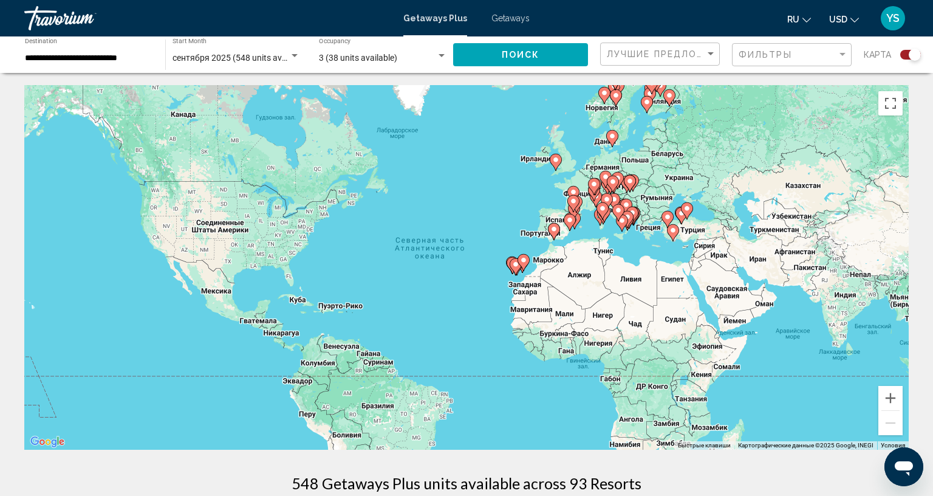
click at [443, 207] on div "Чтобы активировать перетаскивание с помощью клавиатуры, нажмите Alt + Ввод. Пос…" at bounding box center [466, 267] width 884 height 364
click at [360, 58] on span "3 (38 units available)" at bounding box center [358, 58] width 78 height 10
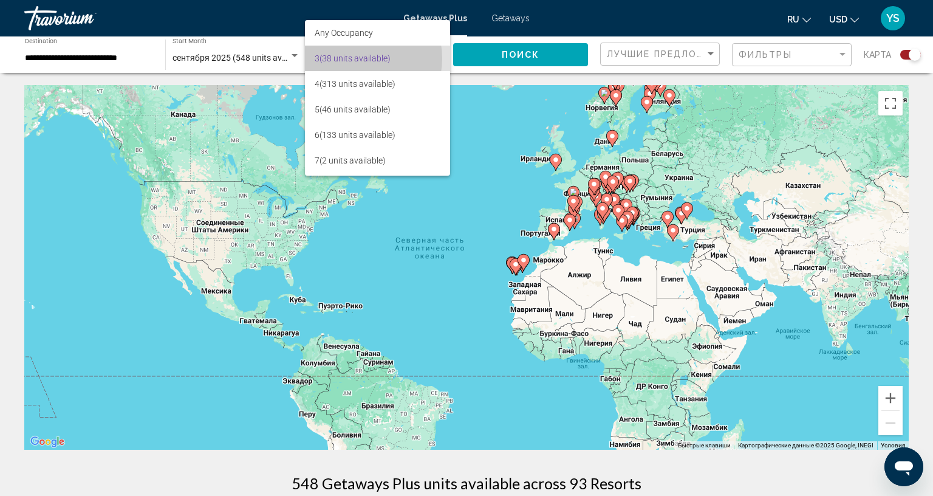
click at [360, 58] on span "3 (38 units available)" at bounding box center [378, 59] width 126 height 26
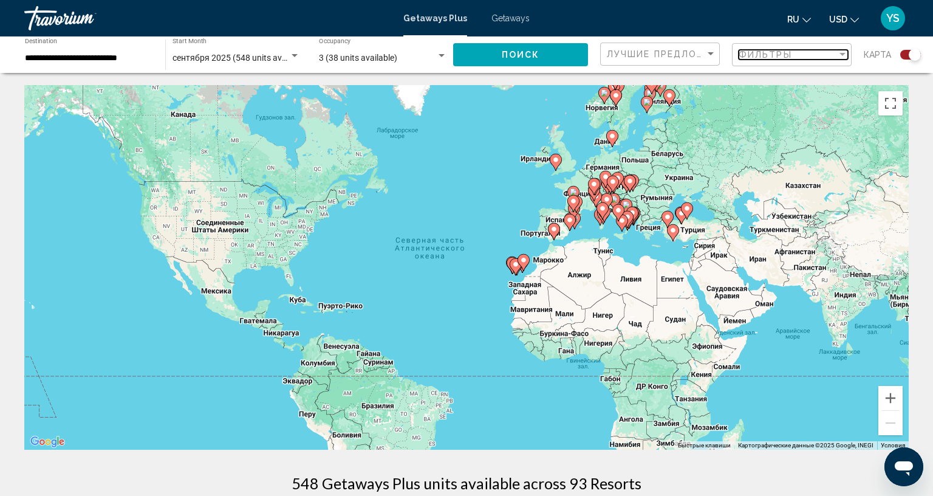
click at [754, 50] on span "Фильтры" at bounding box center [765, 55] width 53 height 10
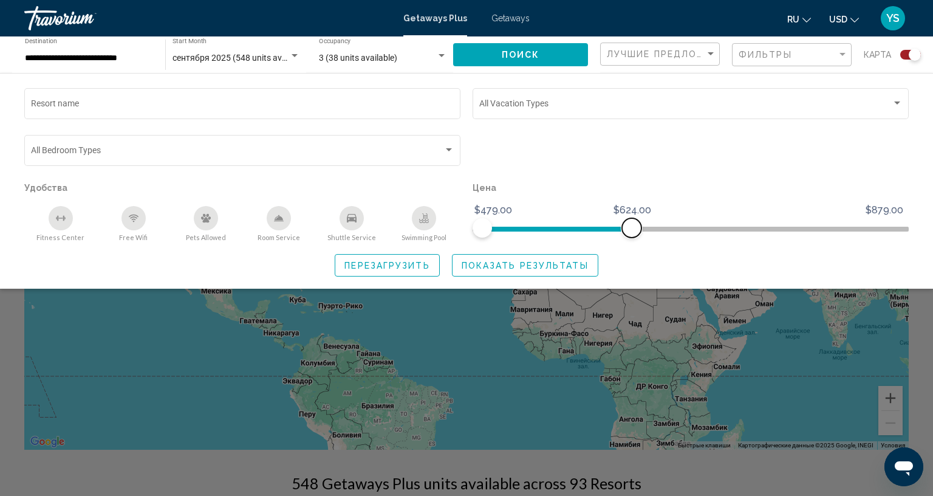
drag, startPoint x: 893, startPoint y: 224, endPoint x: 617, endPoint y: 227, distance: 276.4
click at [622, 227] on span "Search widget" at bounding box center [631, 227] width 19 height 19
drag, startPoint x: 617, startPoint y: 227, endPoint x: 613, endPoint y: 233, distance: 6.9
click at [613, 233] on span "Search widget" at bounding box center [616, 227] width 19 height 19
click at [645, 54] on span "Лучшие предложения" at bounding box center [671, 54] width 128 height 10
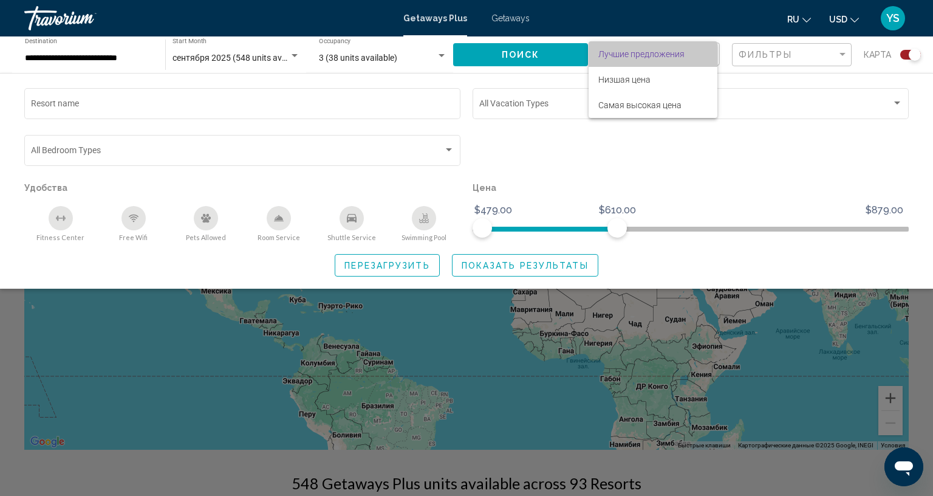
click at [641, 55] on span "Лучшие предложения" at bounding box center [641, 54] width 86 height 10
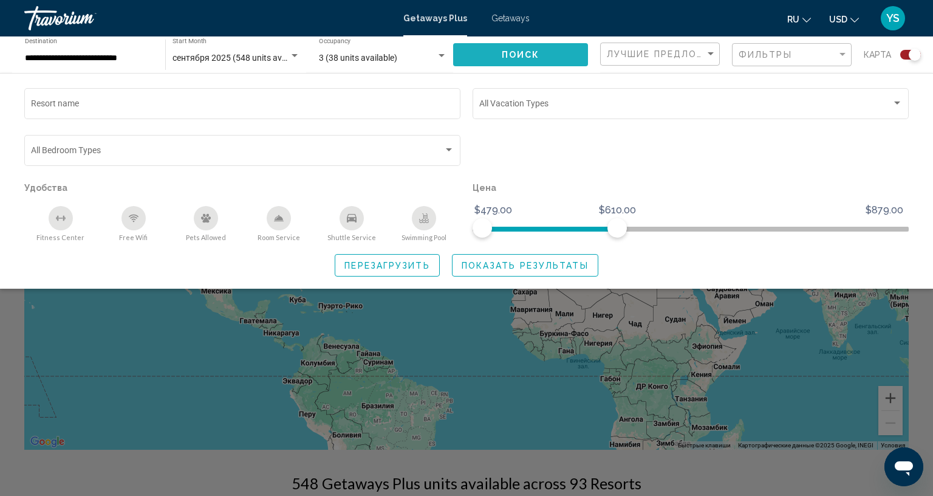
click at [539, 53] on button "Поиск" at bounding box center [520, 54] width 135 height 22
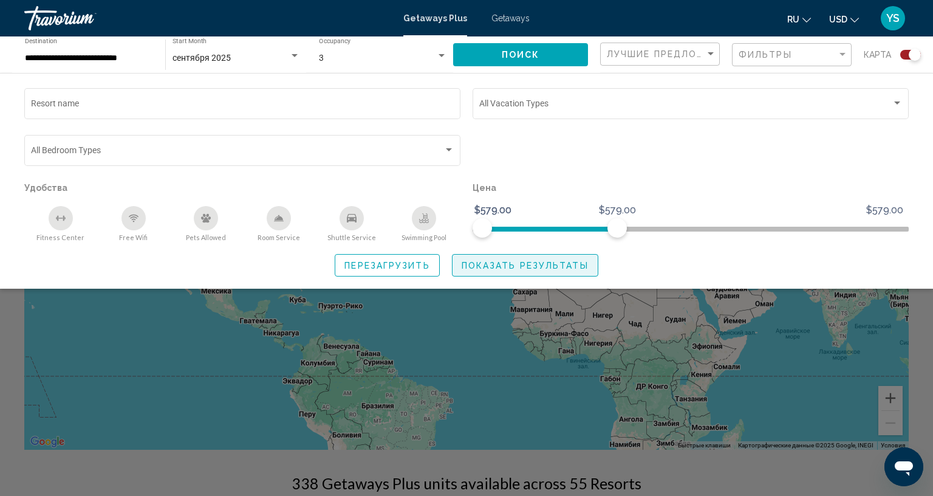
click at [525, 265] on span "Показать результаты" at bounding box center [525, 266] width 127 height 10
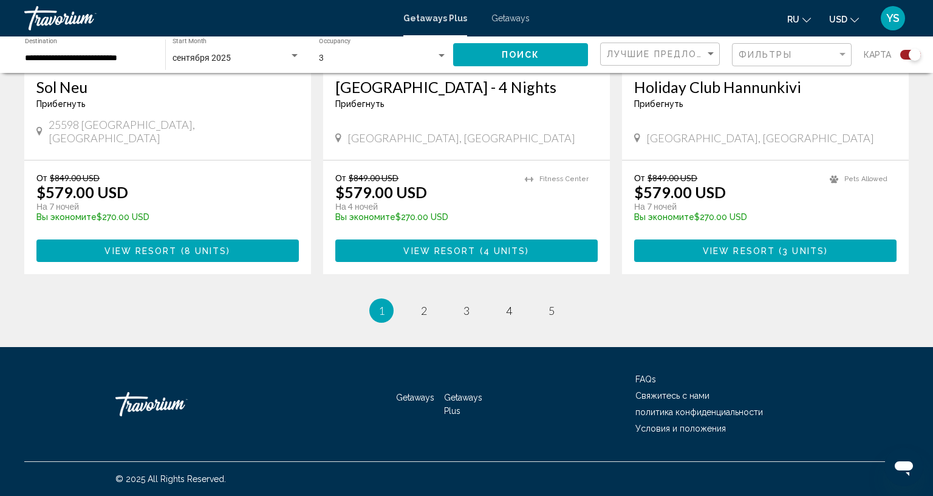
scroll to position [1951, 0]
click at [421, 304] on span "2" at bounding box center [424, 310] width 6 height 13
